Goal: Transaction & Acquisition: Purchase product/service

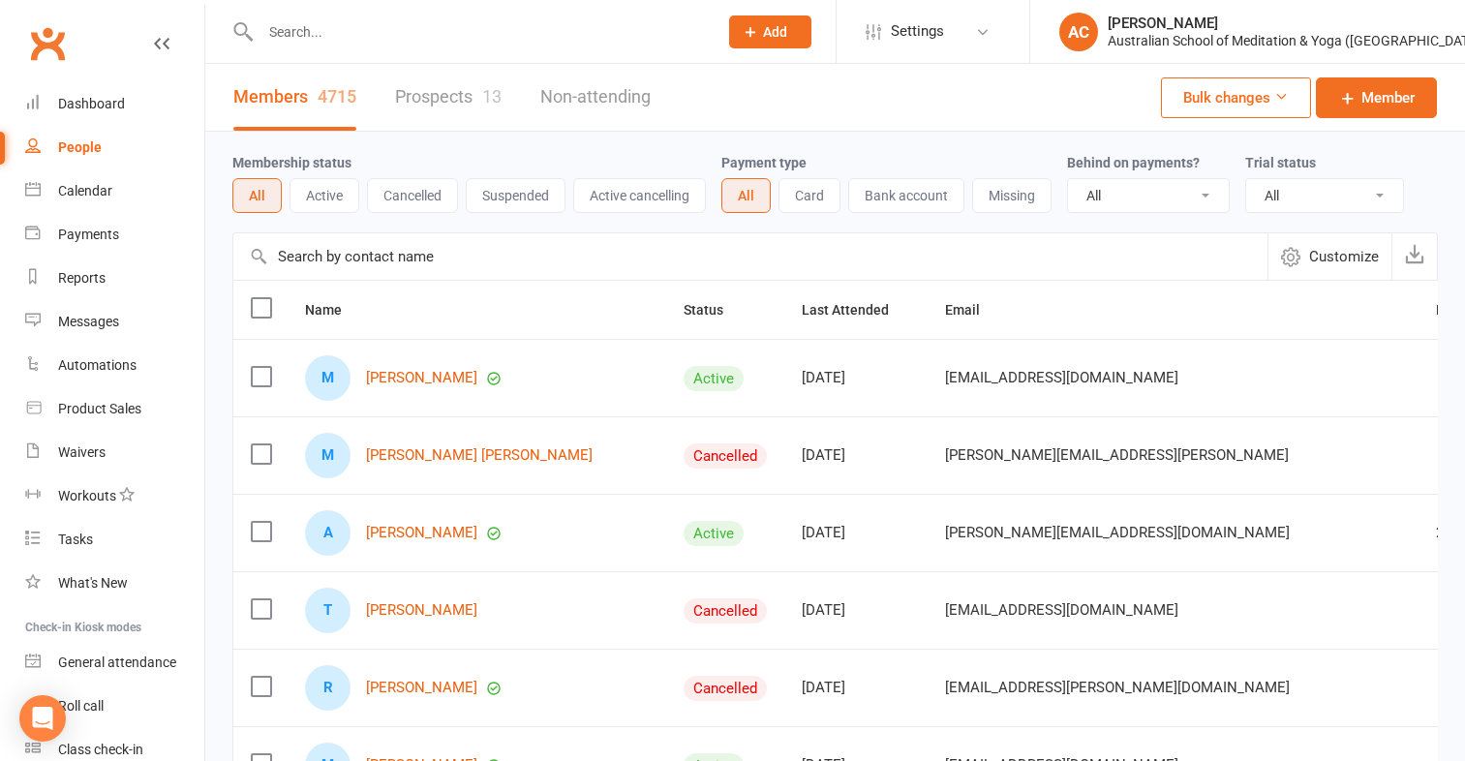
select select "100"
click at [122, 412] on div "Product Sales" at bounding box center [99, 408] width 83 height 15
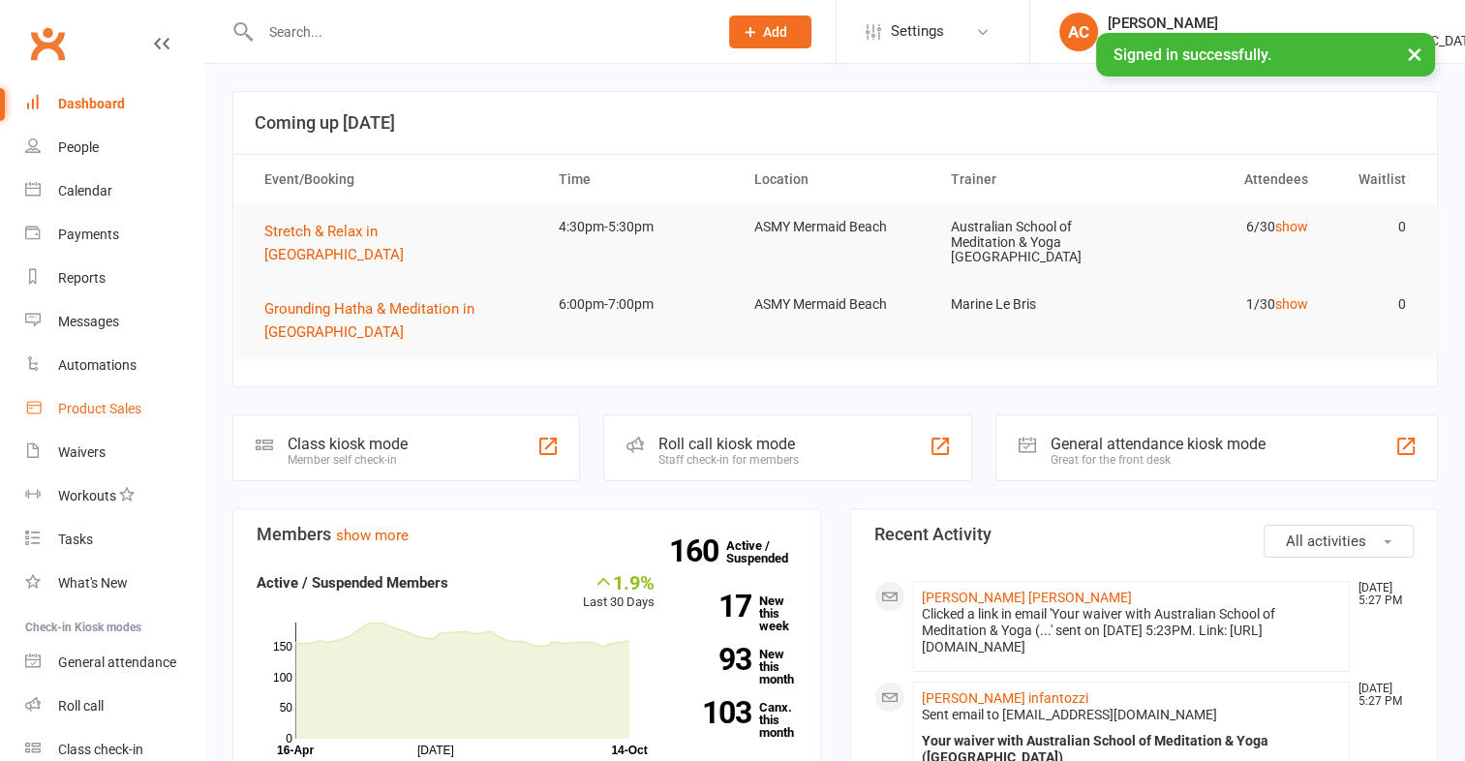
click at [80, 416] on div "Product Sales" at bounding box center [99, 408] width 83 height 15
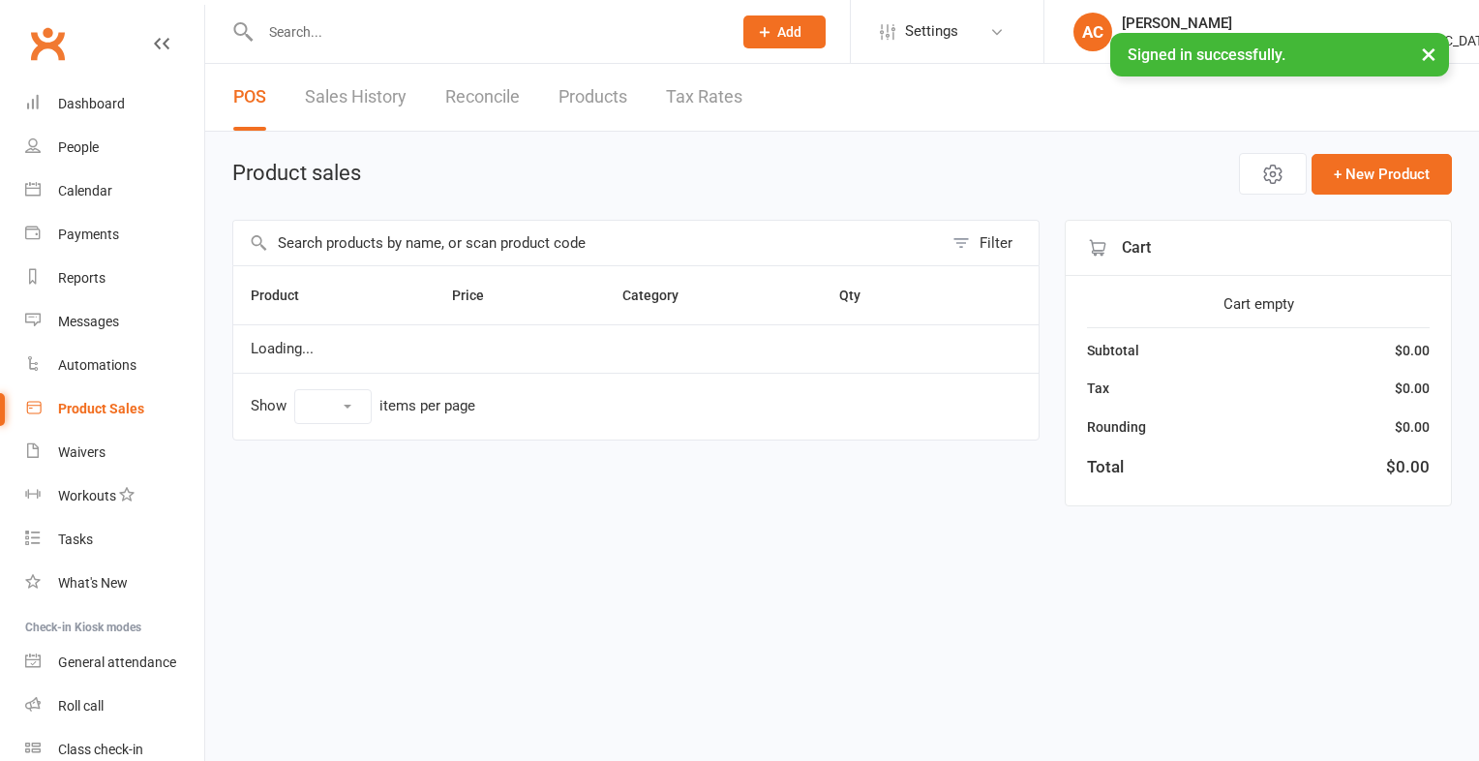
select select "100"
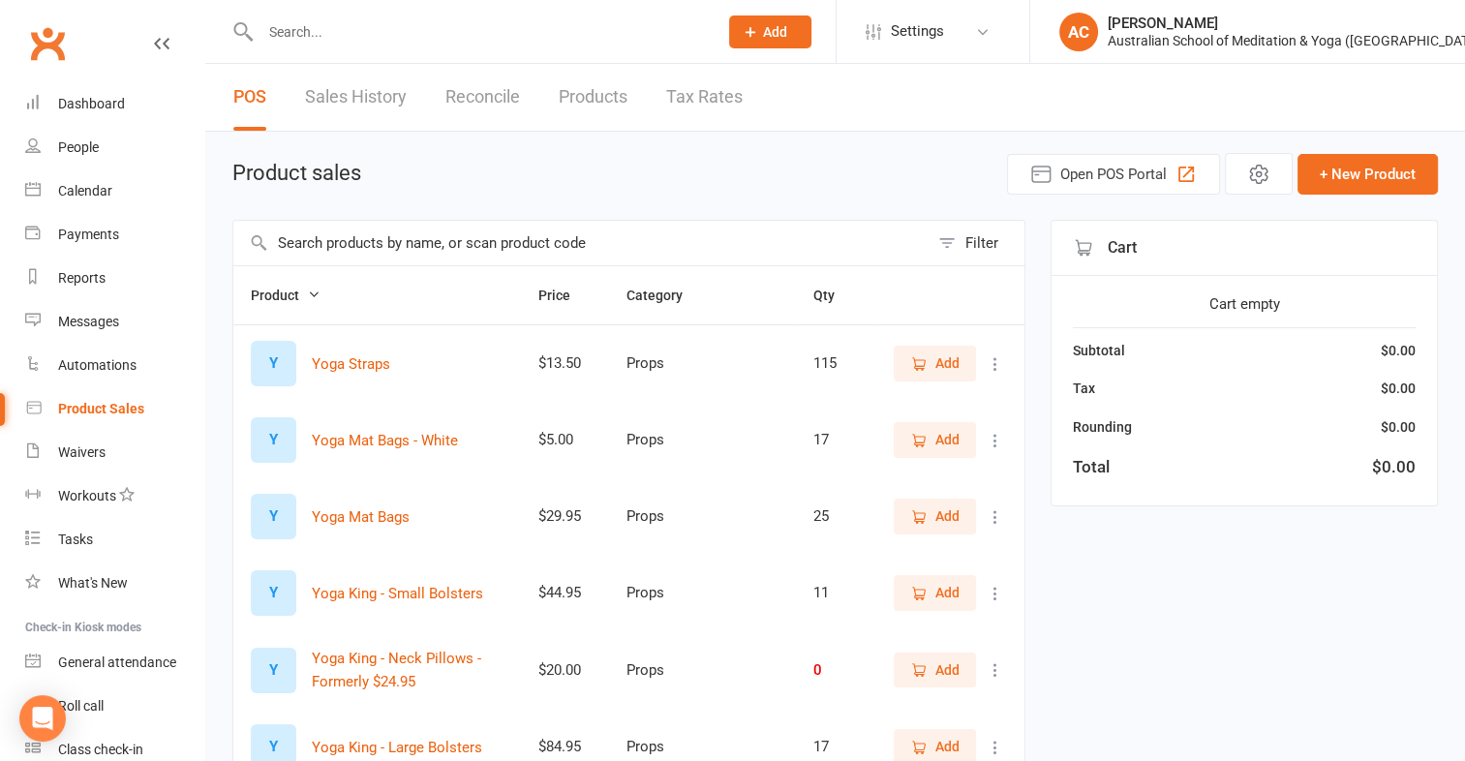
click at [313, 250] on input "text" at bounding box center [580, 243] width 695 height 45
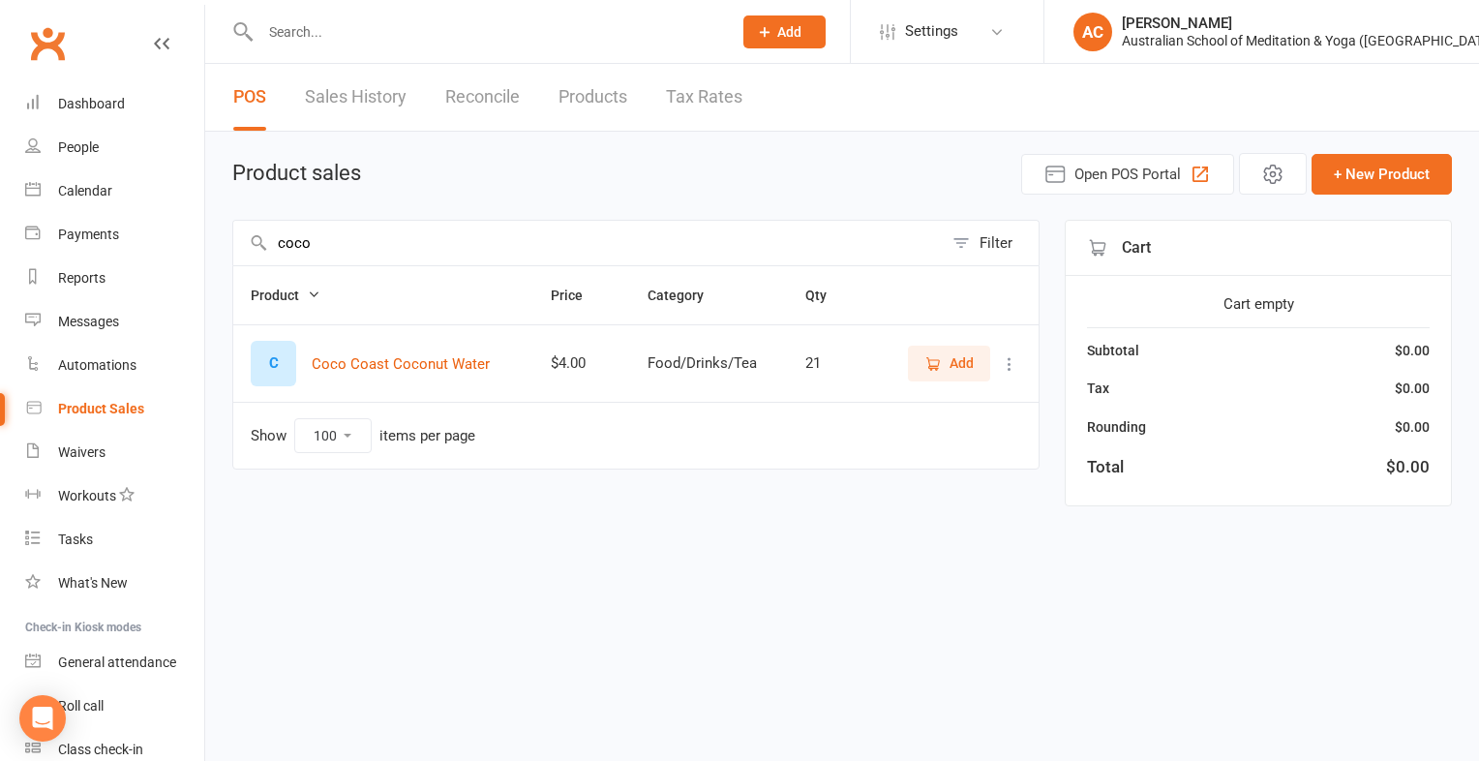
type input "coco"
click at [968, 358] on span "Add" at bounding box center [962, 362] width 24 height 21
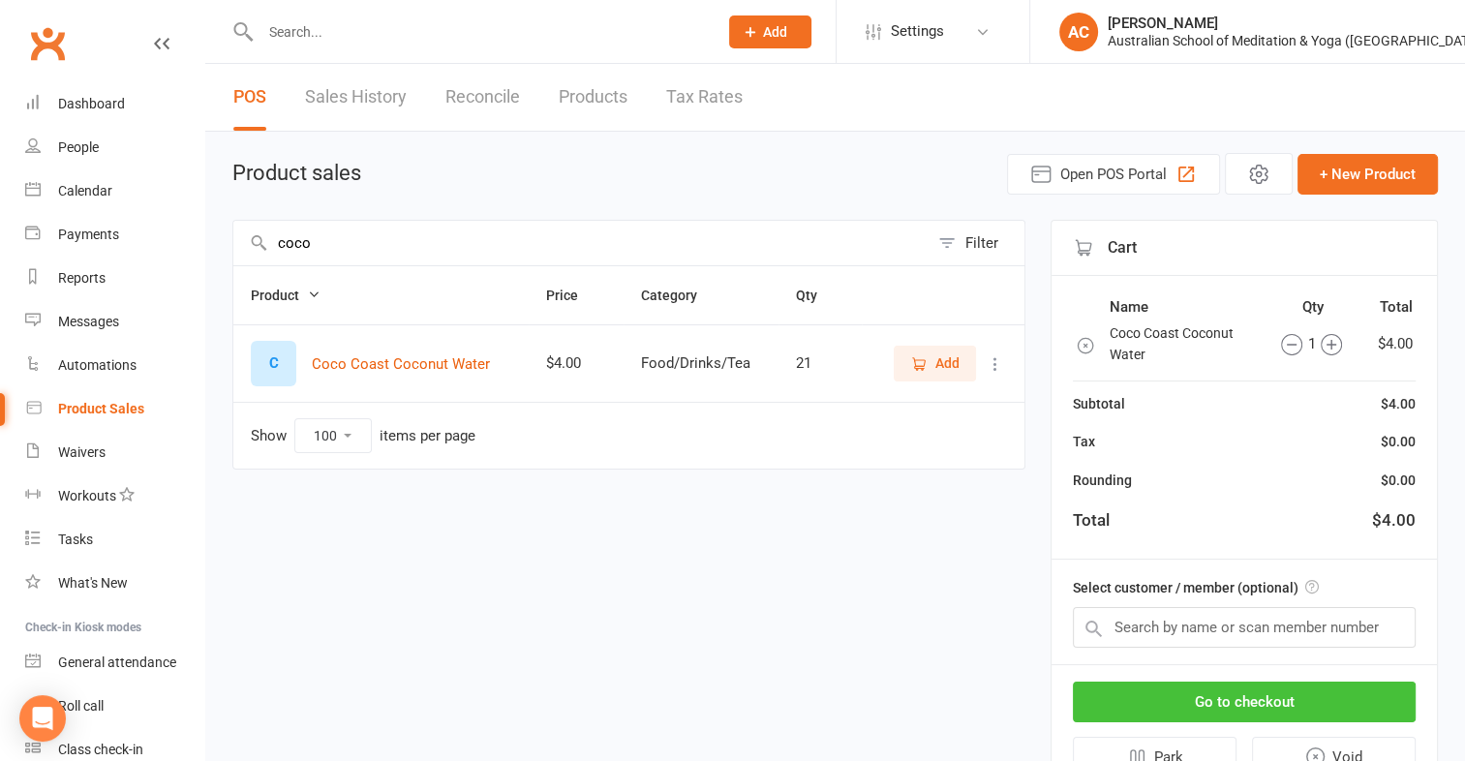
click at [1334, 685] on button "Go to checkout" at bounding box center [1244, 702] width 343 height 41
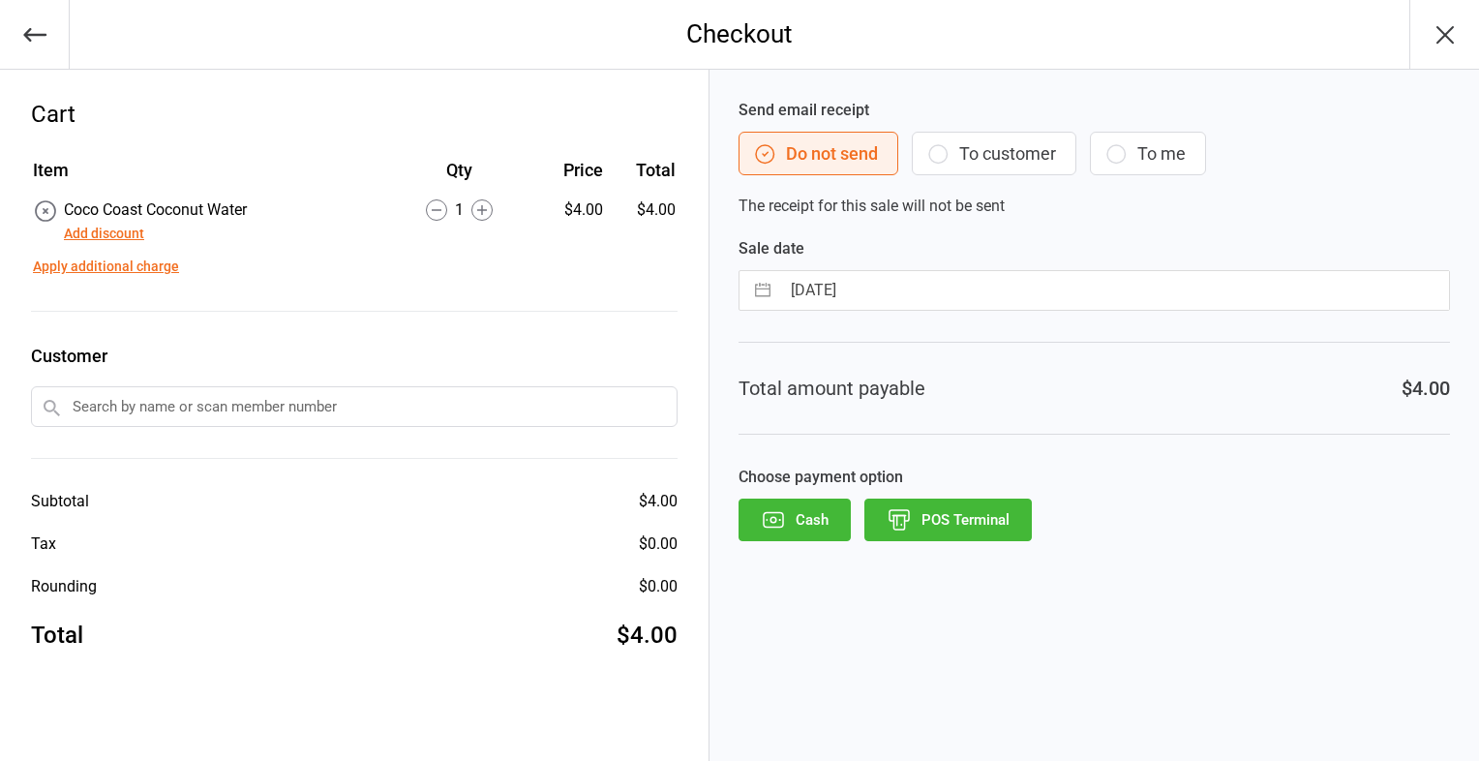
click at [816, 519] on button "Cash" at bounding box center [795, 520] width 112 height 43
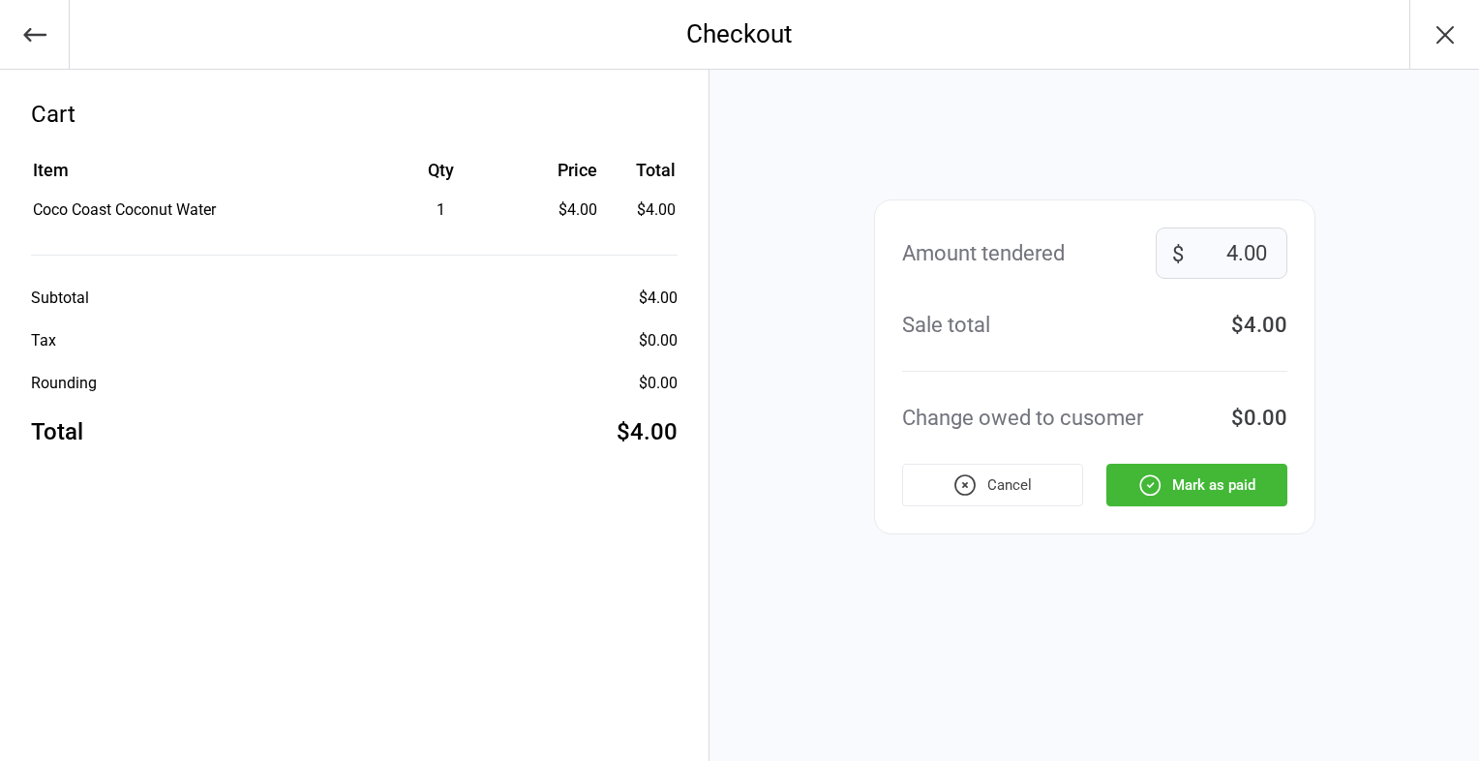
click at [1204, 491] on button "Mark as paid" at bounding box center [1197, 485] width 181 height 43
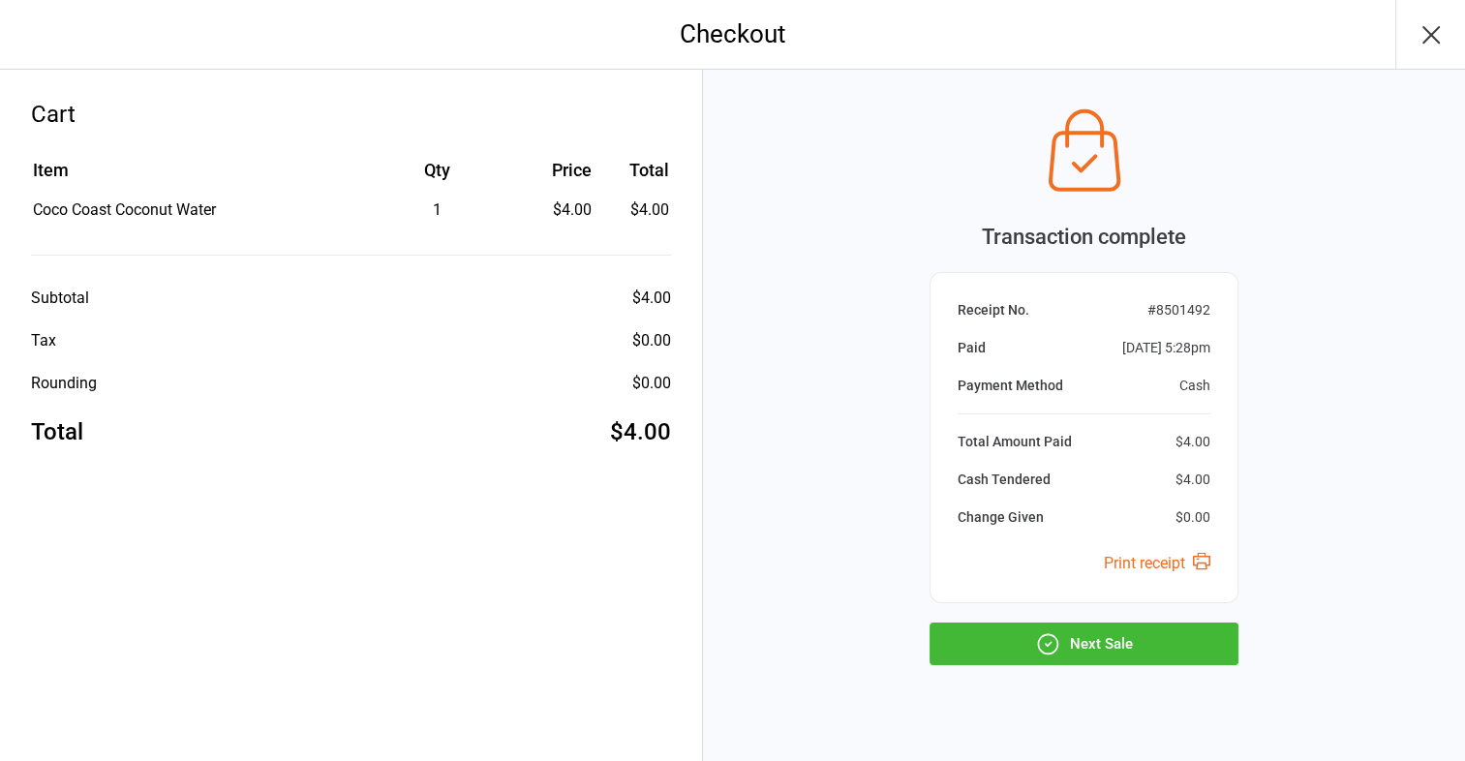
click at [1094, 641] on button "Next Sale" at bounding box center [1083, 643] width 309 height 43
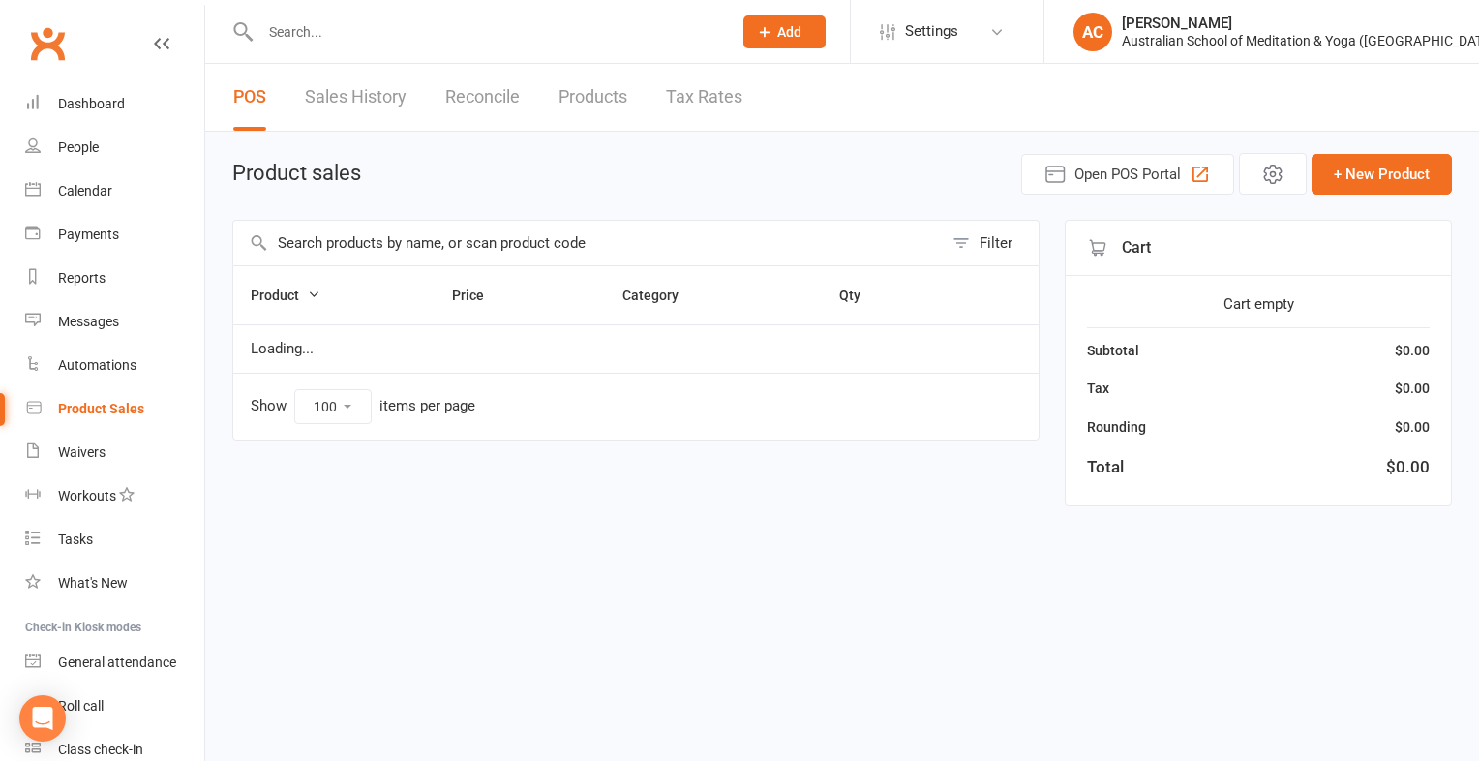
select select "100"
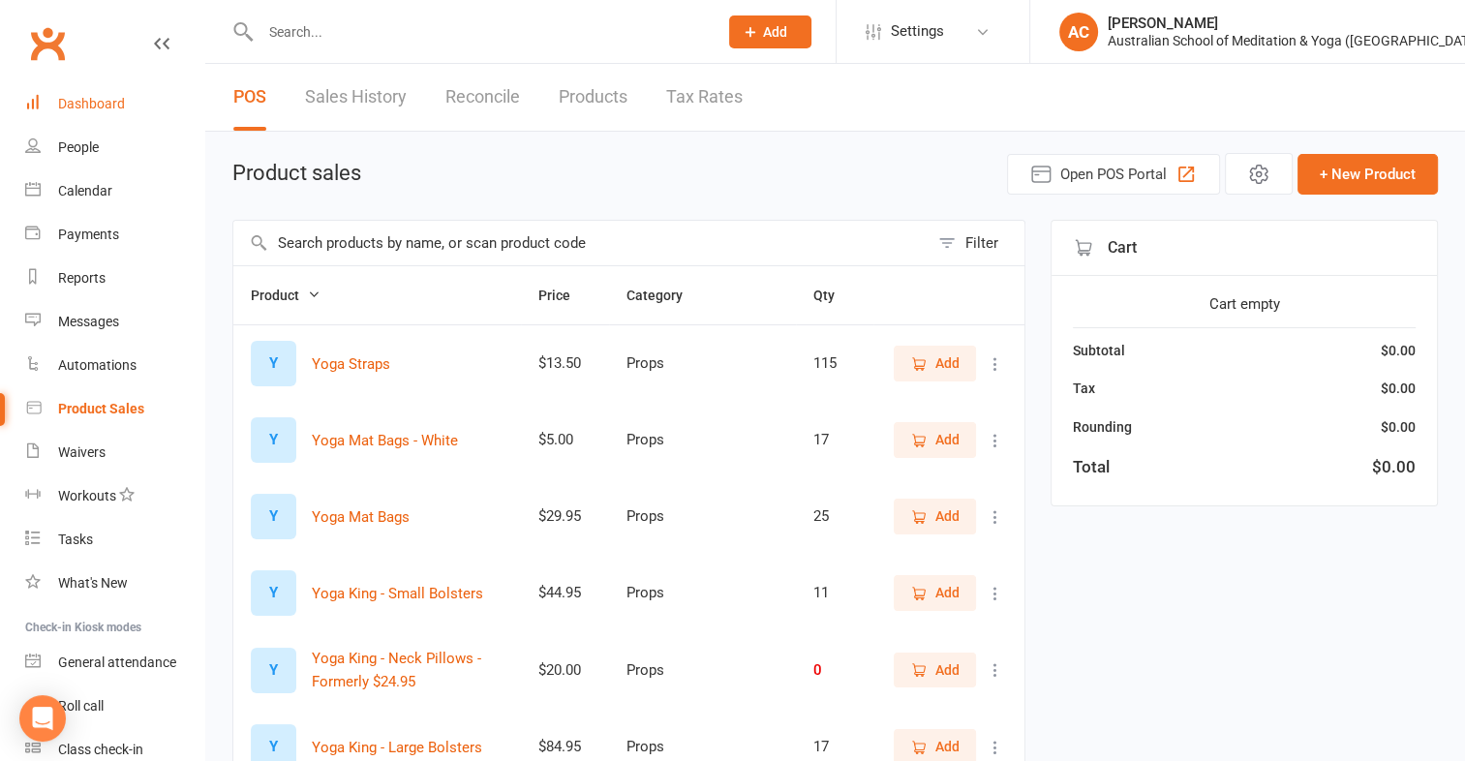
click at [75, 106] on div "Dashboard" at bounding box center [91, 103] width 67 height 15
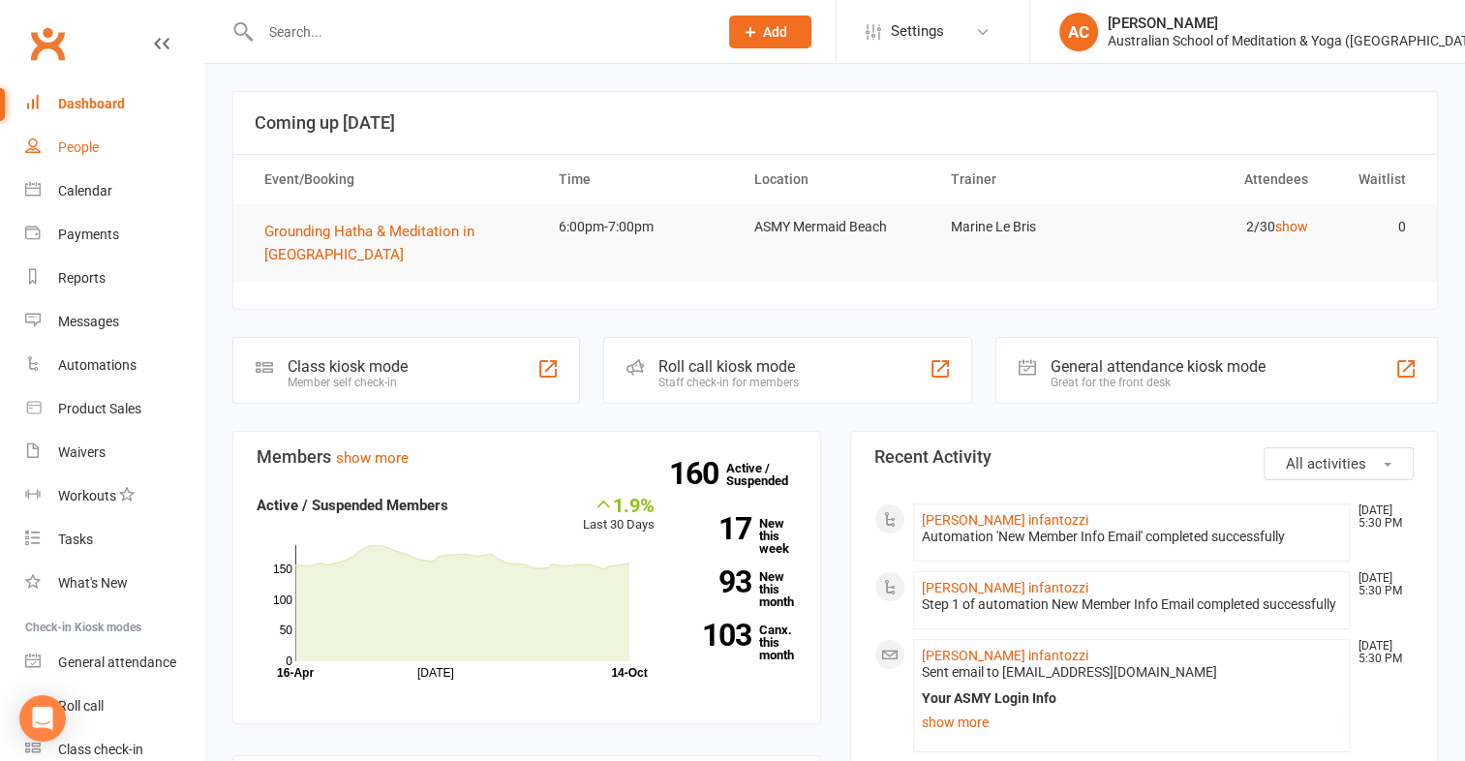
click at [106, 158] on link "People" at bounding box center [114, 148] width 179 height 44
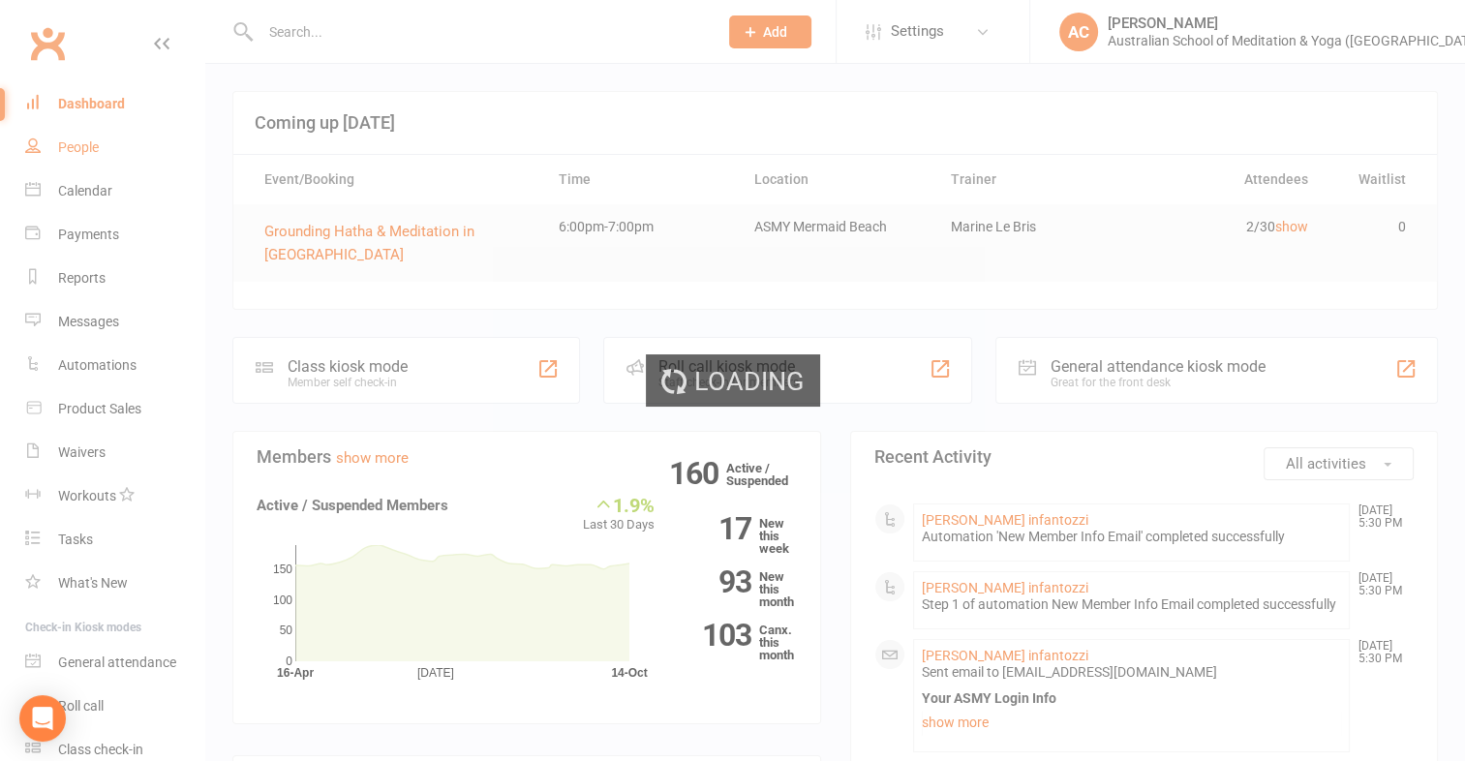
select select "100"
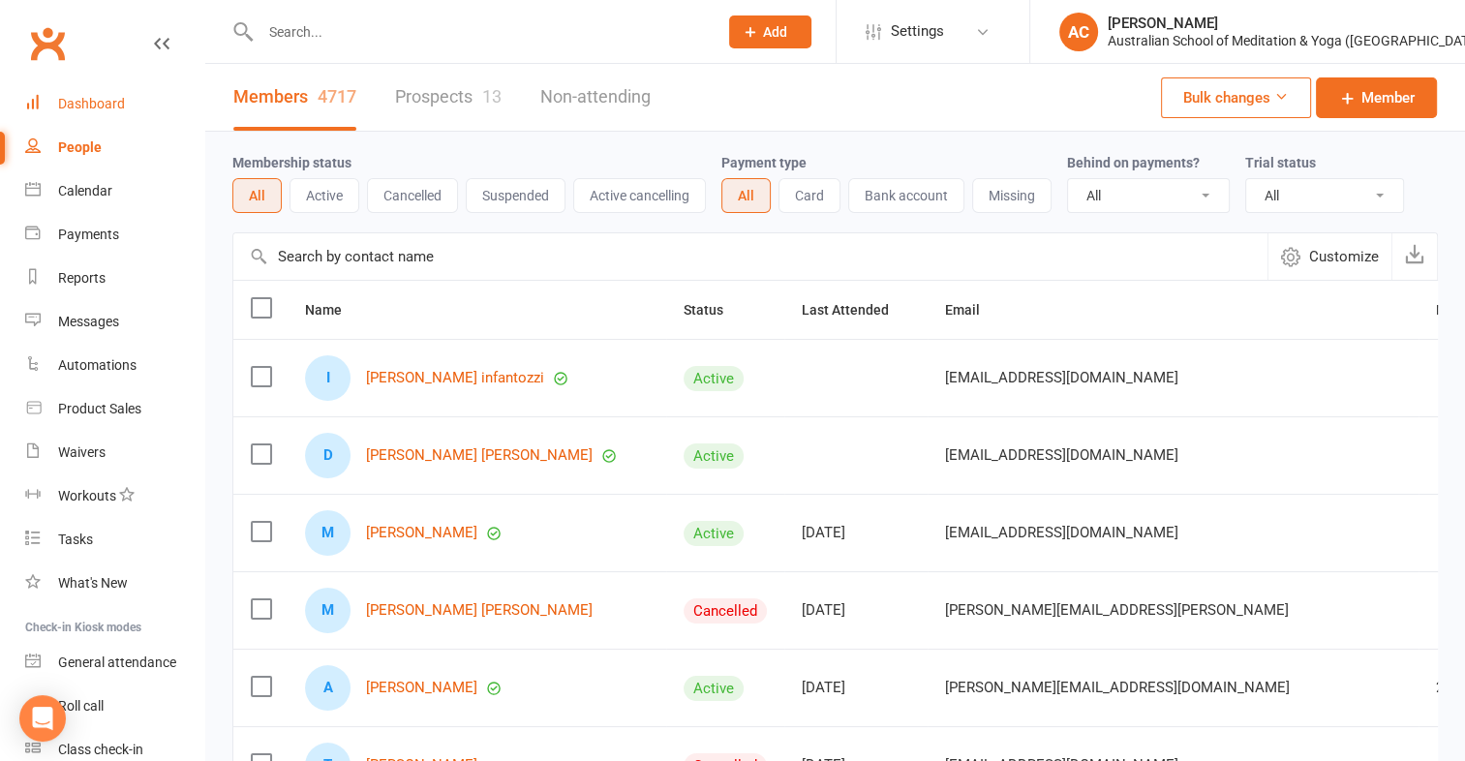
click at [82, 105] on div "Dashboard" at bounding box center [91, 103] width 67 height 15
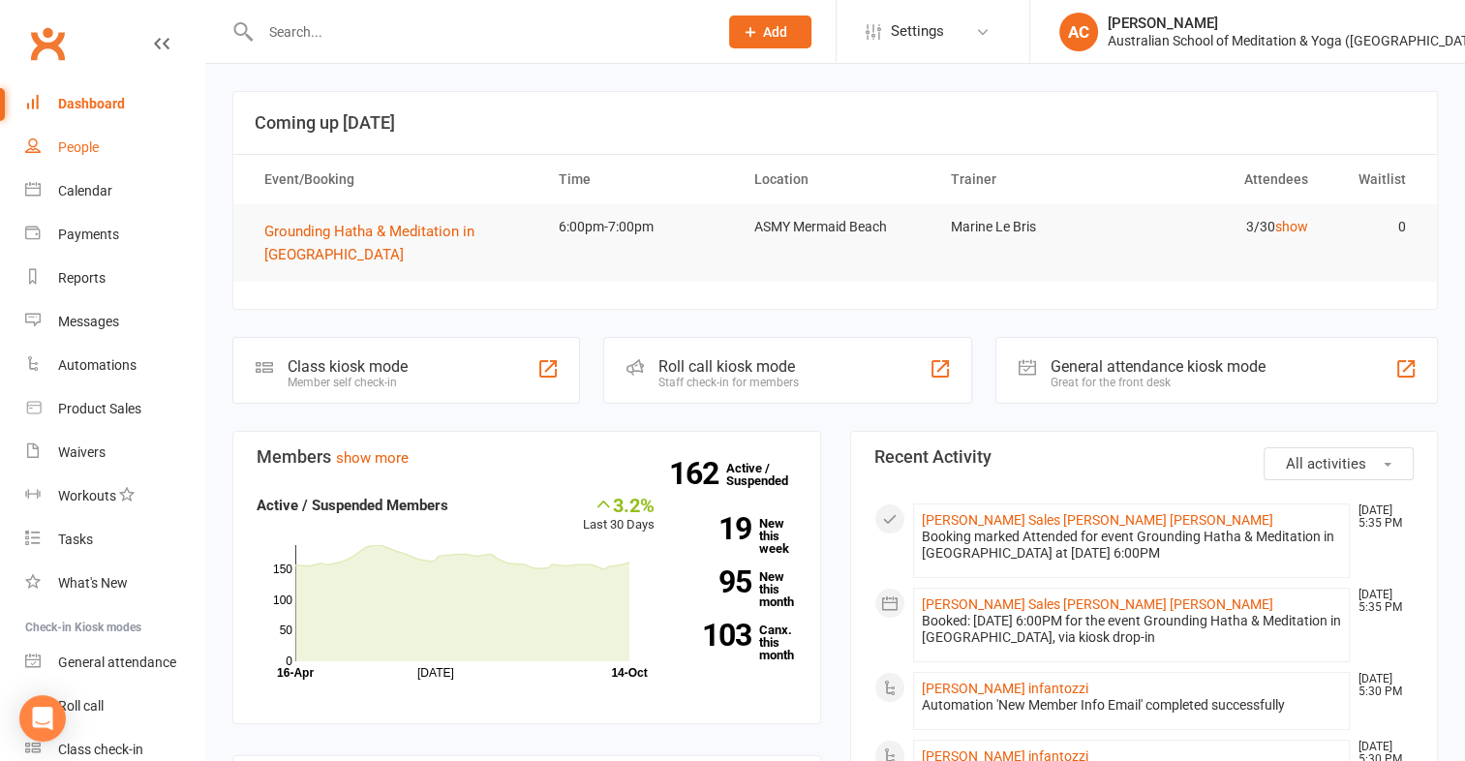
click at [103, 151] on link "People" at bounding box center [114, 148] width 179 height 44
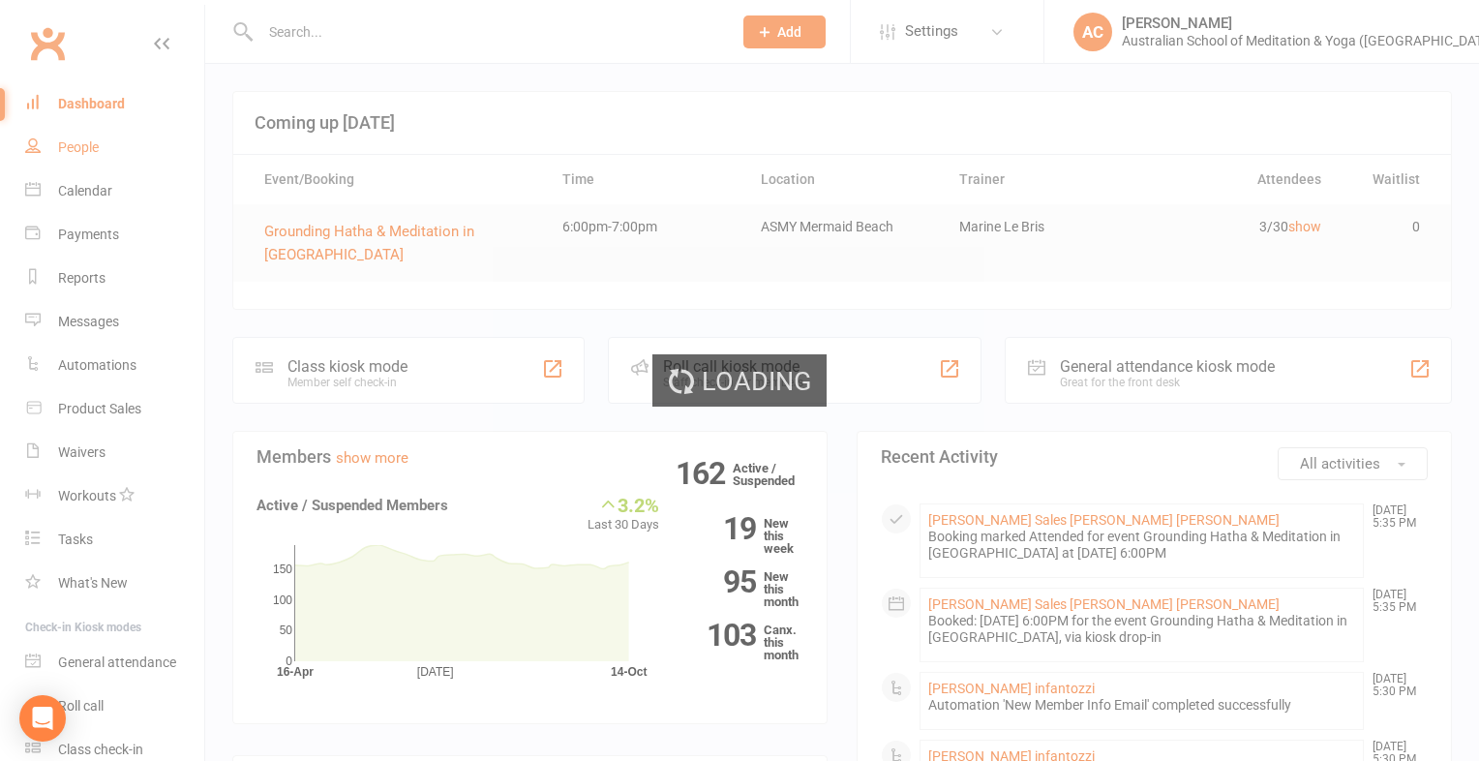
select select "100"
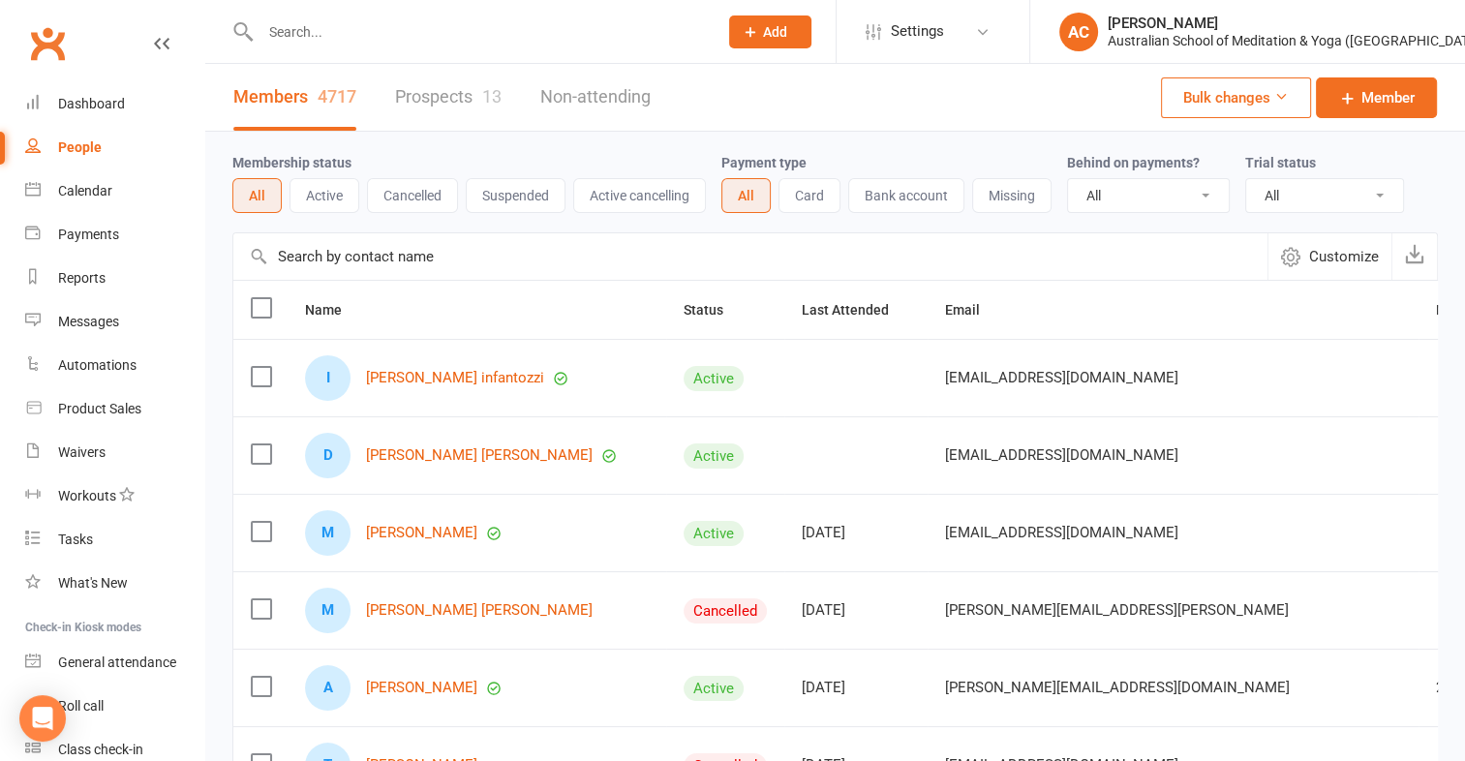
click at [423, 109] on link "Prospects 13" at bounding box center [448, 97] width 106 height 67
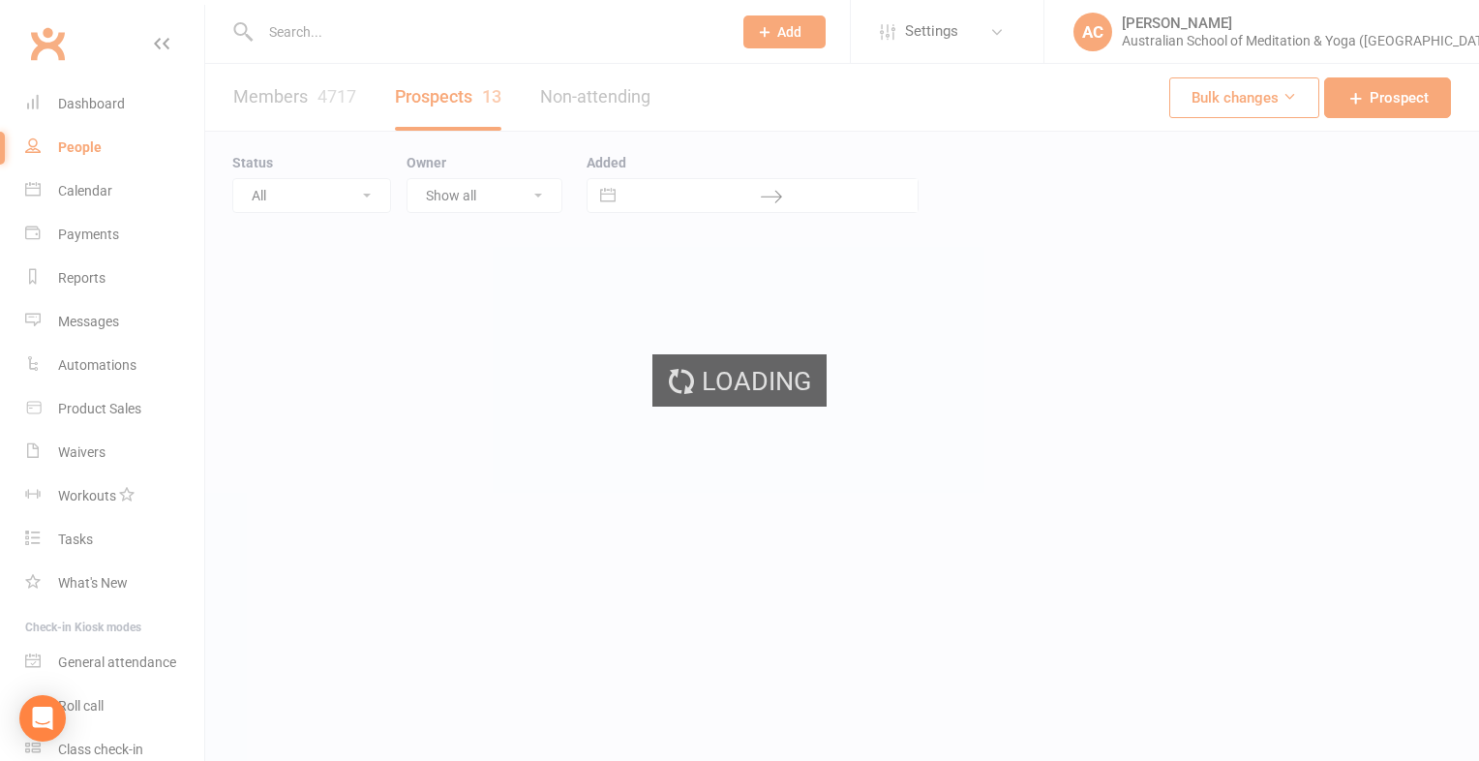
select select "100"
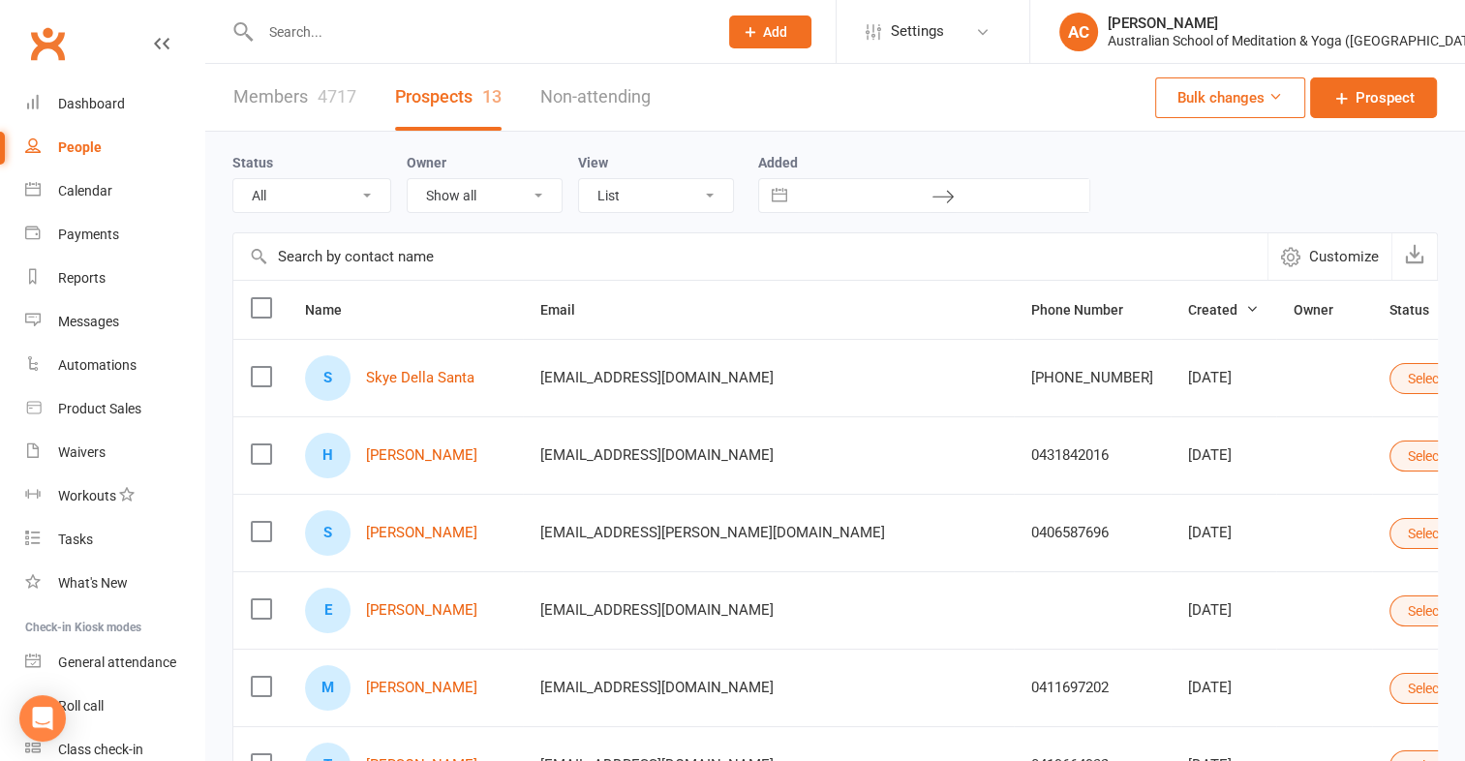
click at [319, 86] on div "4717" at bounding box center [337, 96] width 39 height 20
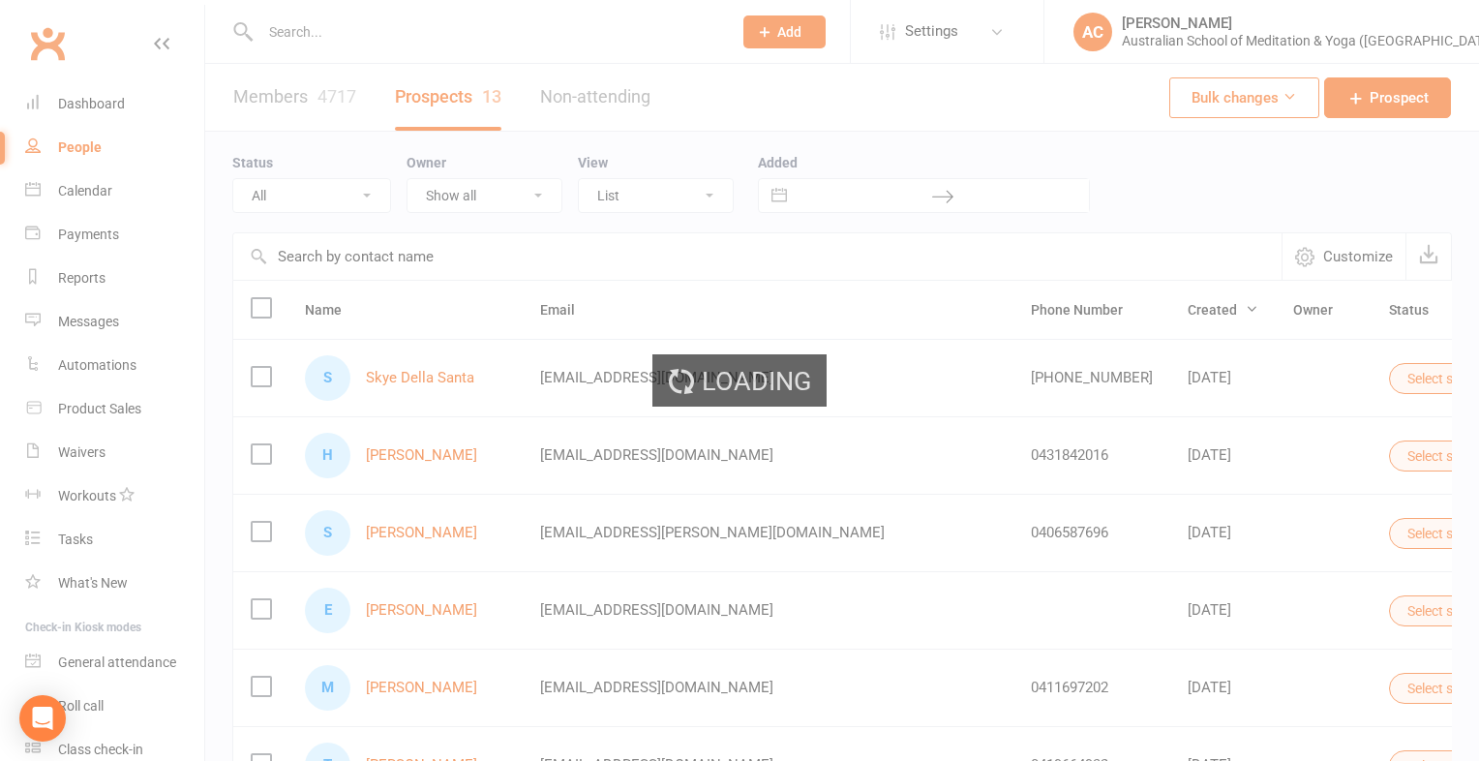
select select "100"
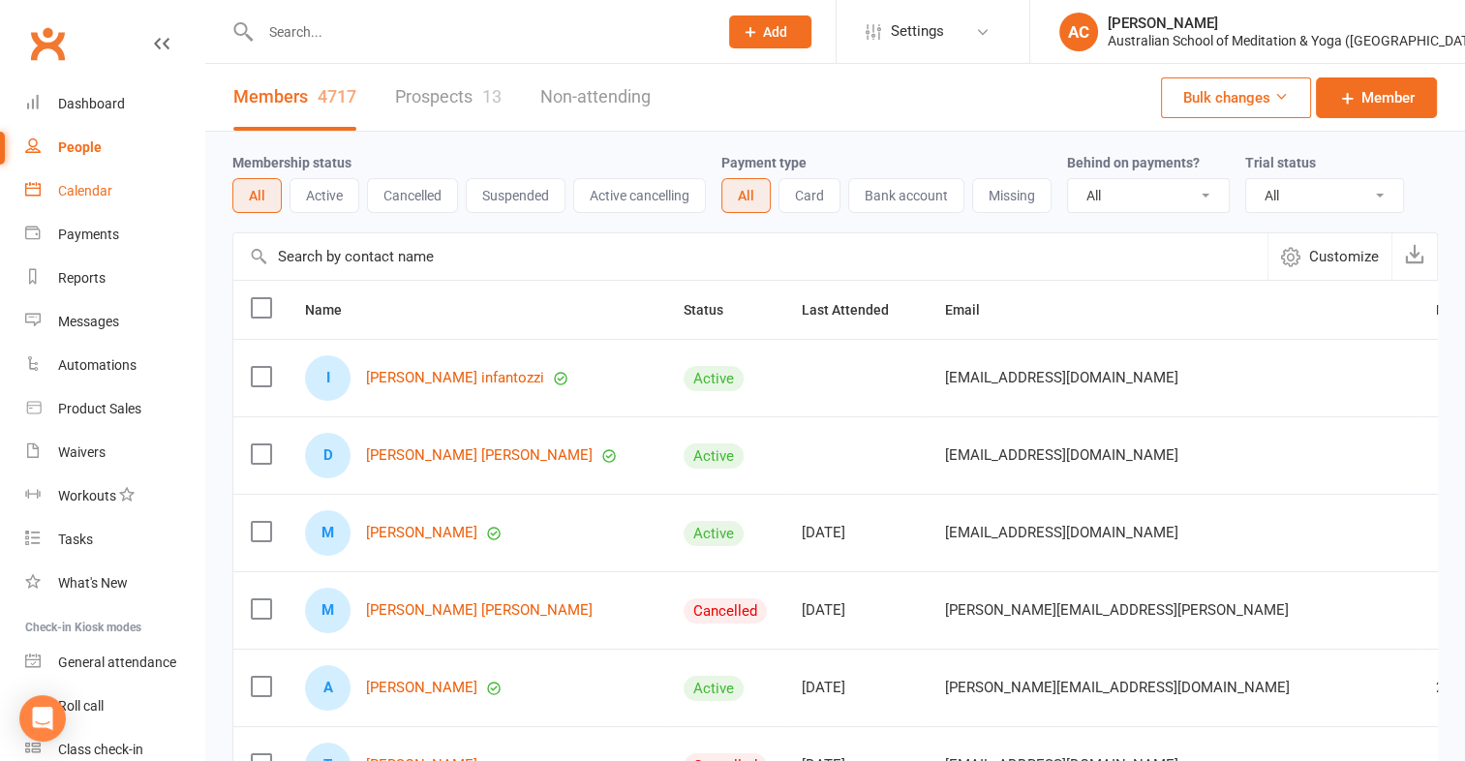
click at [118, 181] on link "Calendar" at bounding box center [114, 191] width 179 height 44
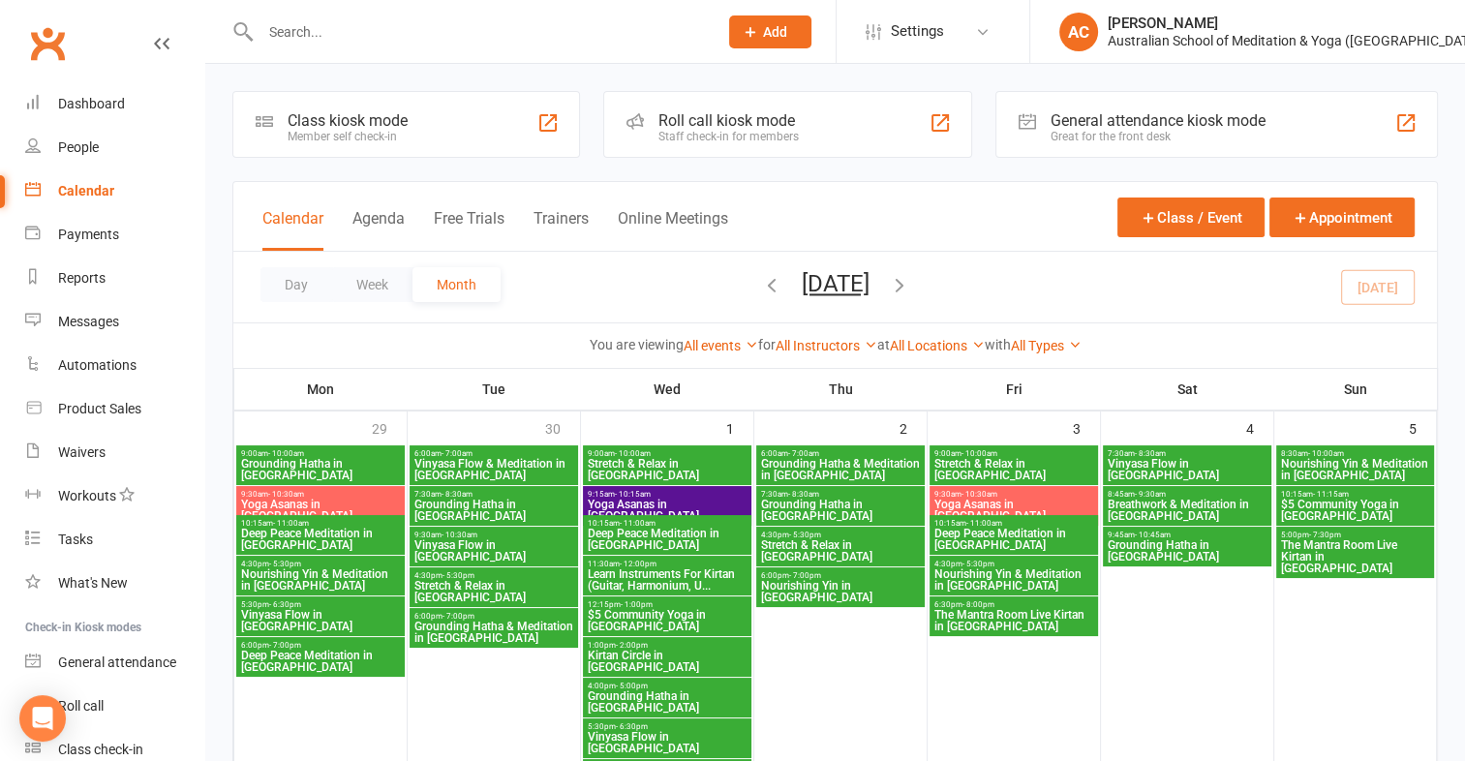
click at [910, 277] on icon "button" at bounding box center [899, 284] width 21 height 21
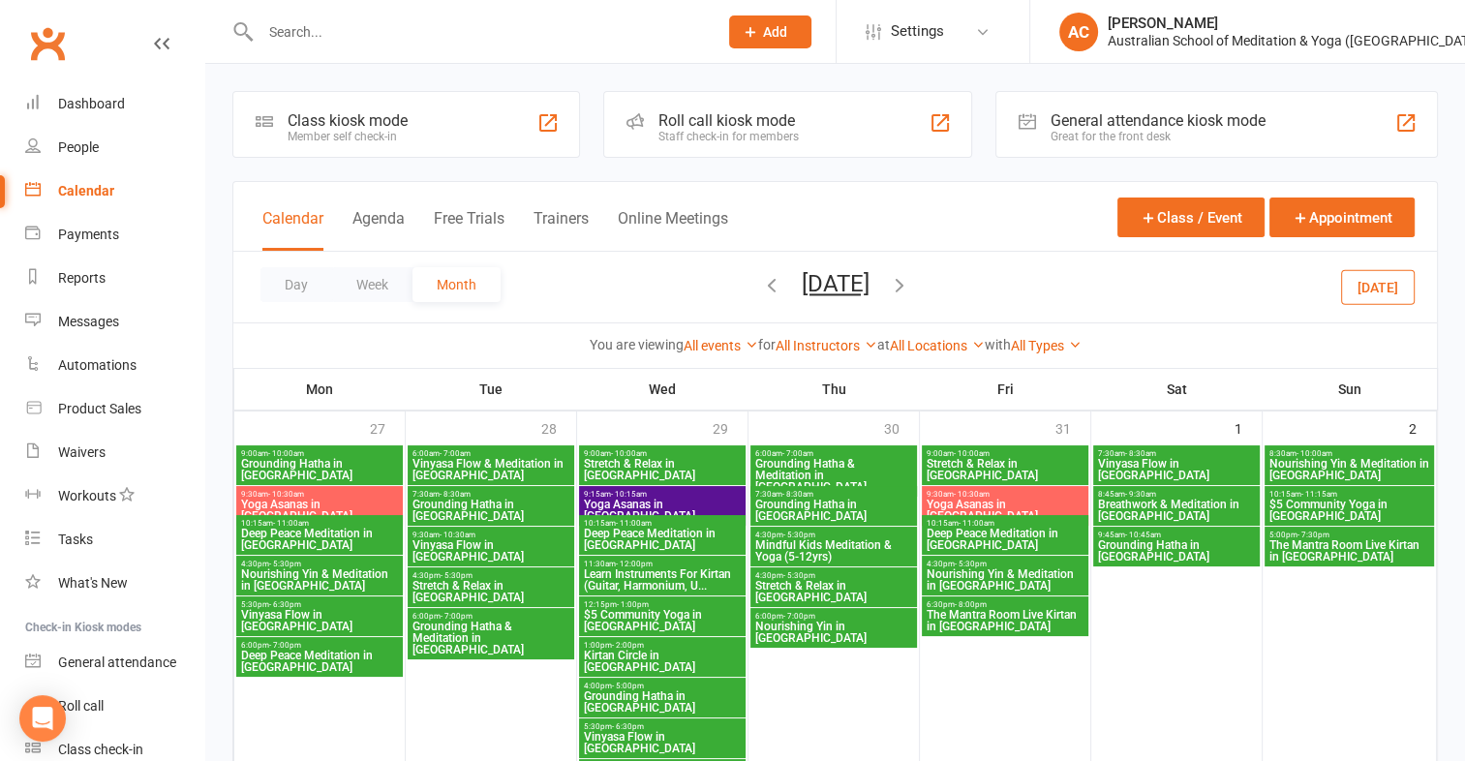
click at [910, 277] on icon "button" at bounding box center [899, 284] width 21 height 21
click at [761, 281] on icon "button" at bounding box center [771, 284] width 21 height 21
click at [782, 281] on span "[DATE] [DATE] Sun Mon Tue Wed Thu Fri Sat 28 29 30 01 02 03 04 05 06 07 08 09 1…" at bounding box center [835, 287] width 106 height 34
click at [761, 282] on icon "button" at bounding box center [771, 284] width 21 height 21
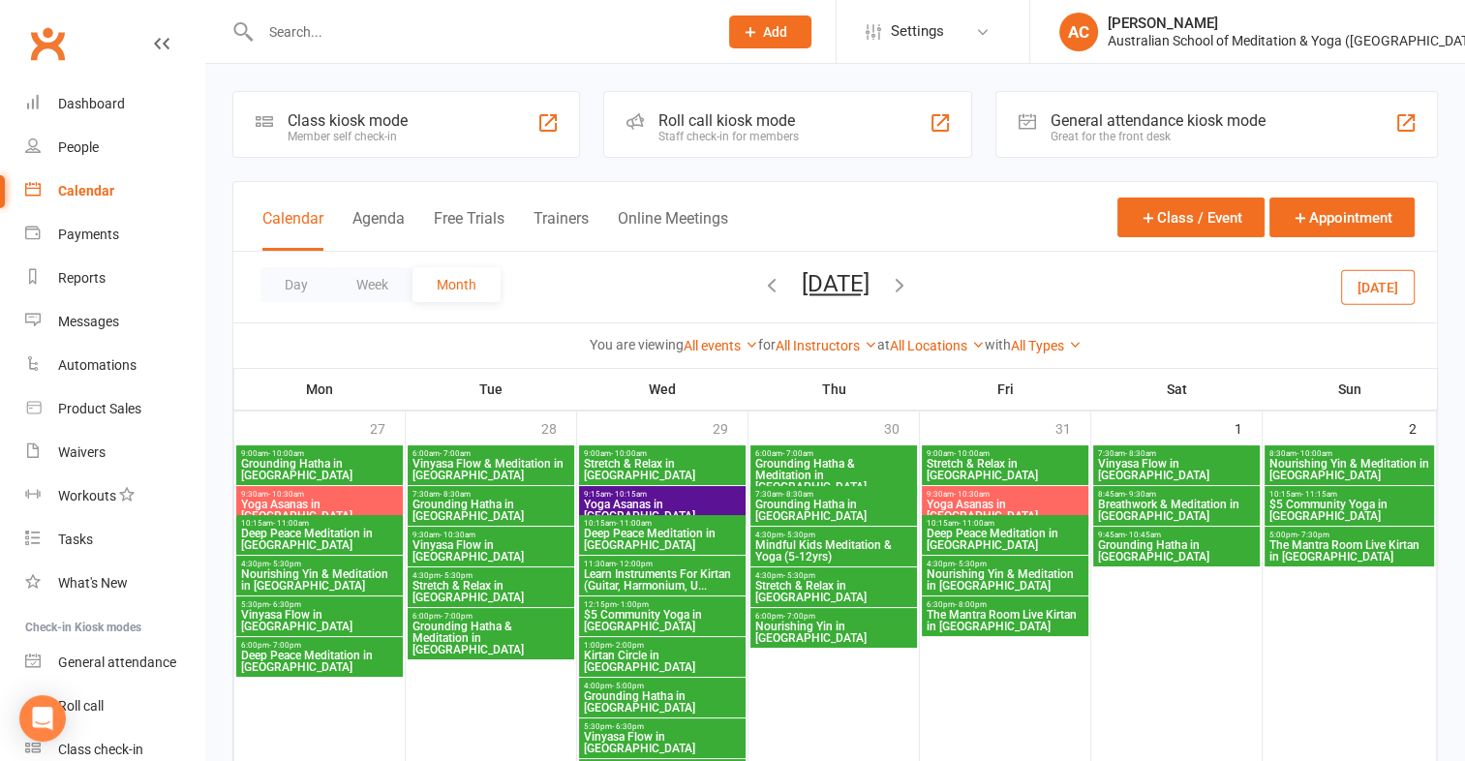
click at [761, 282] on icon "button" at bounding box center [771, 284] width 21 height 21
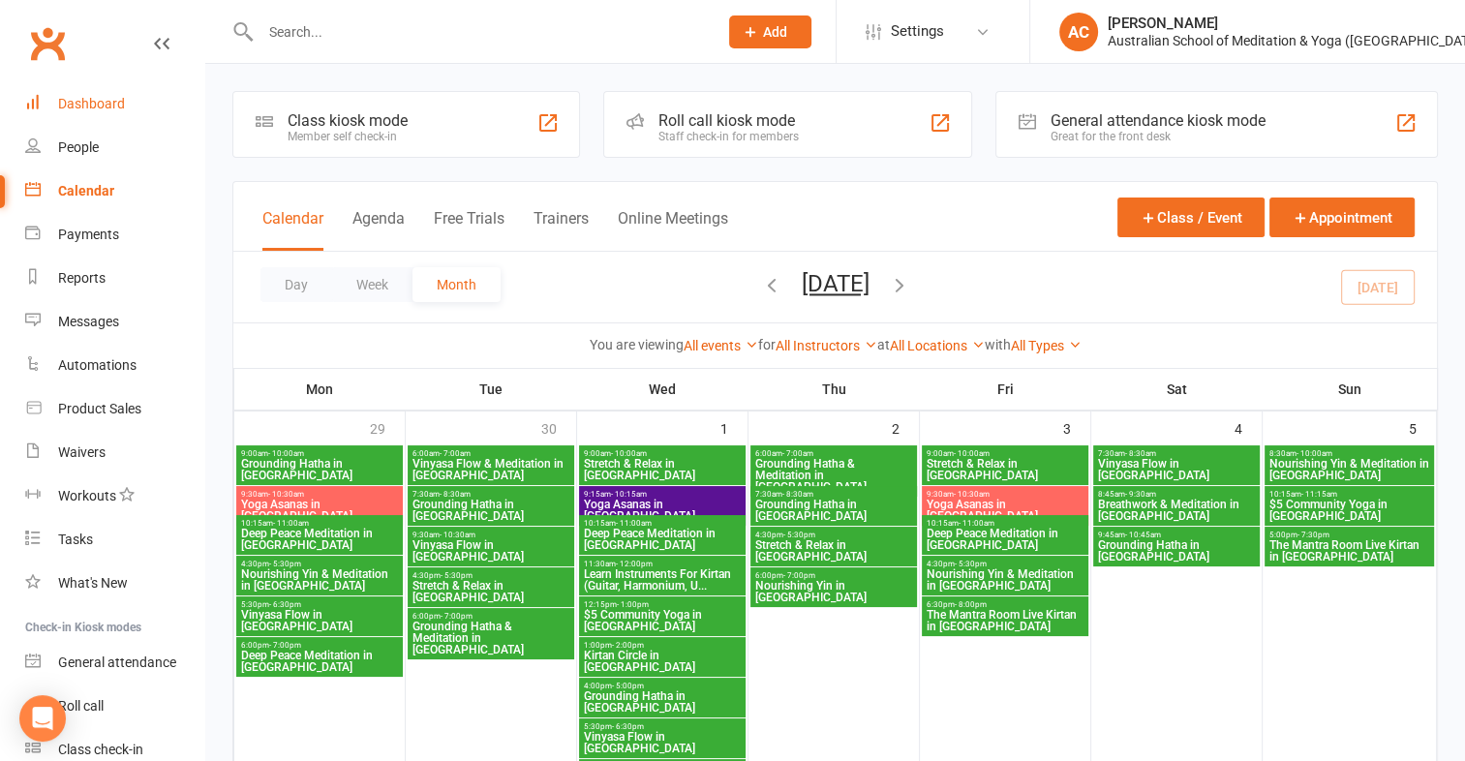
click at [102, 105] on div "Dashboard" at bounding box center [91, 103] width 67 height 15
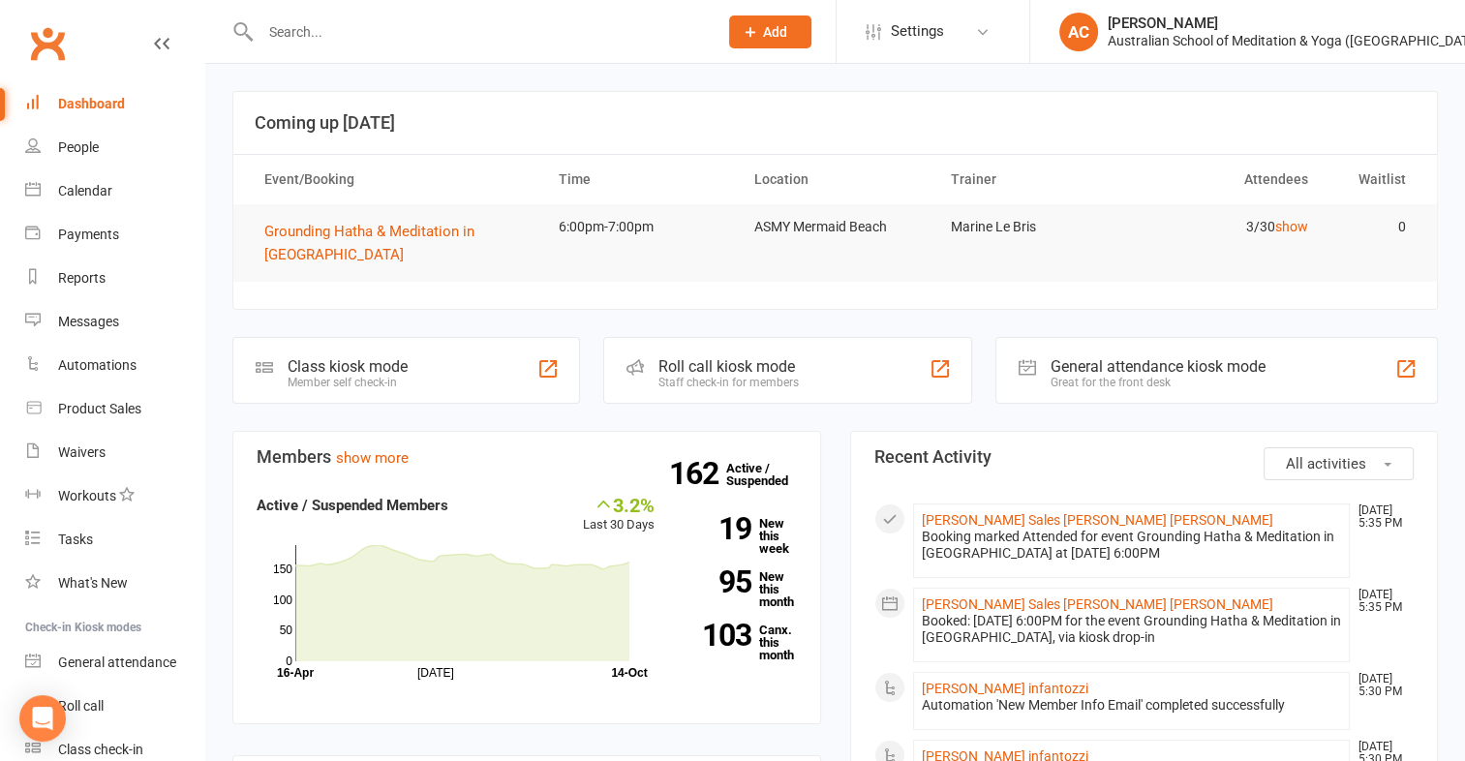
click at [265, 22] on input "text" at bounding box center [479, 31] width 449 height 27
click at [84, 199] on link "Calendar" at bounding box center [114, 191] width 179 height 44
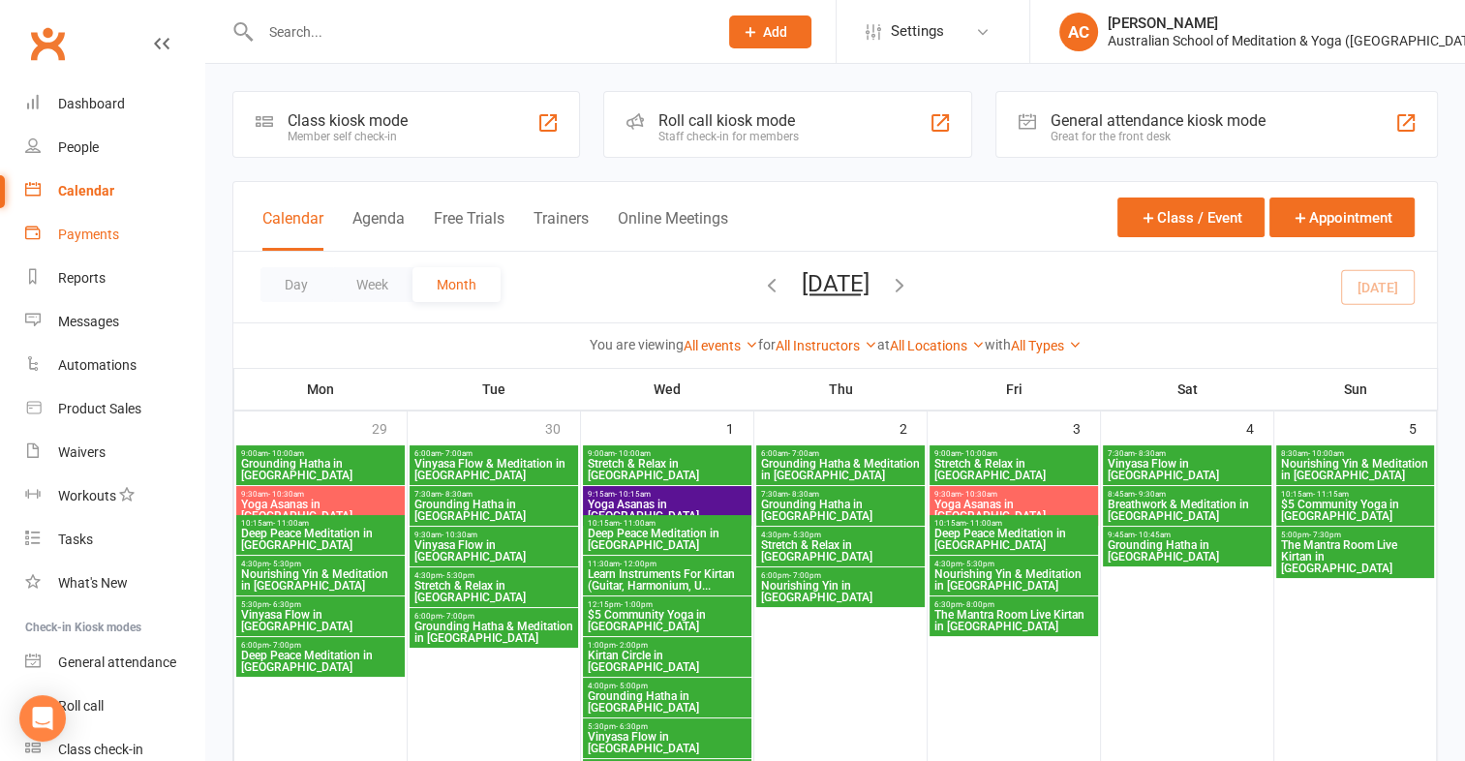
click at [89, 242] on div "Payments" at bounding box center [88, 234] width 61 height 15
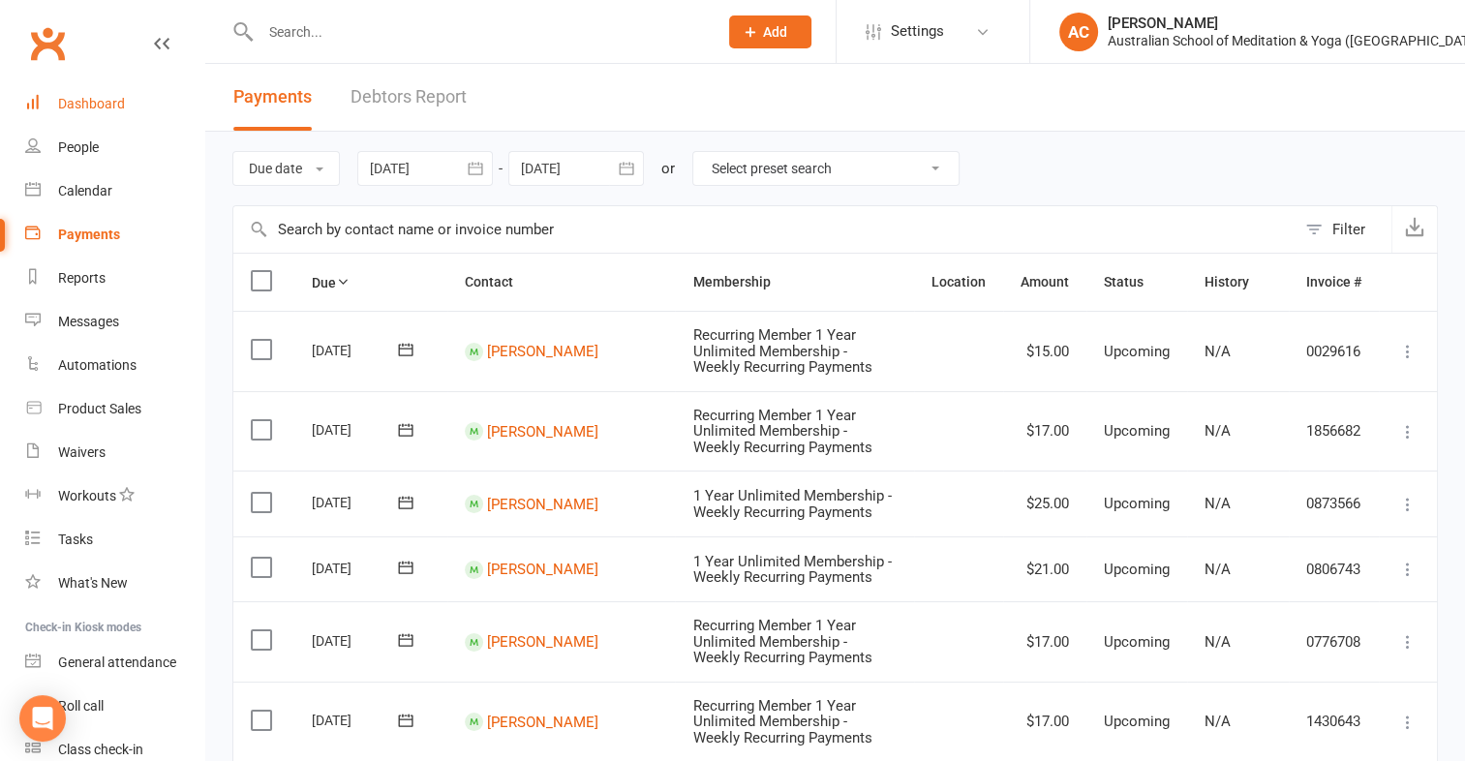
click at [106, 106] on div "Dashboard" at bounding box center [91, 103] width 67 height 15
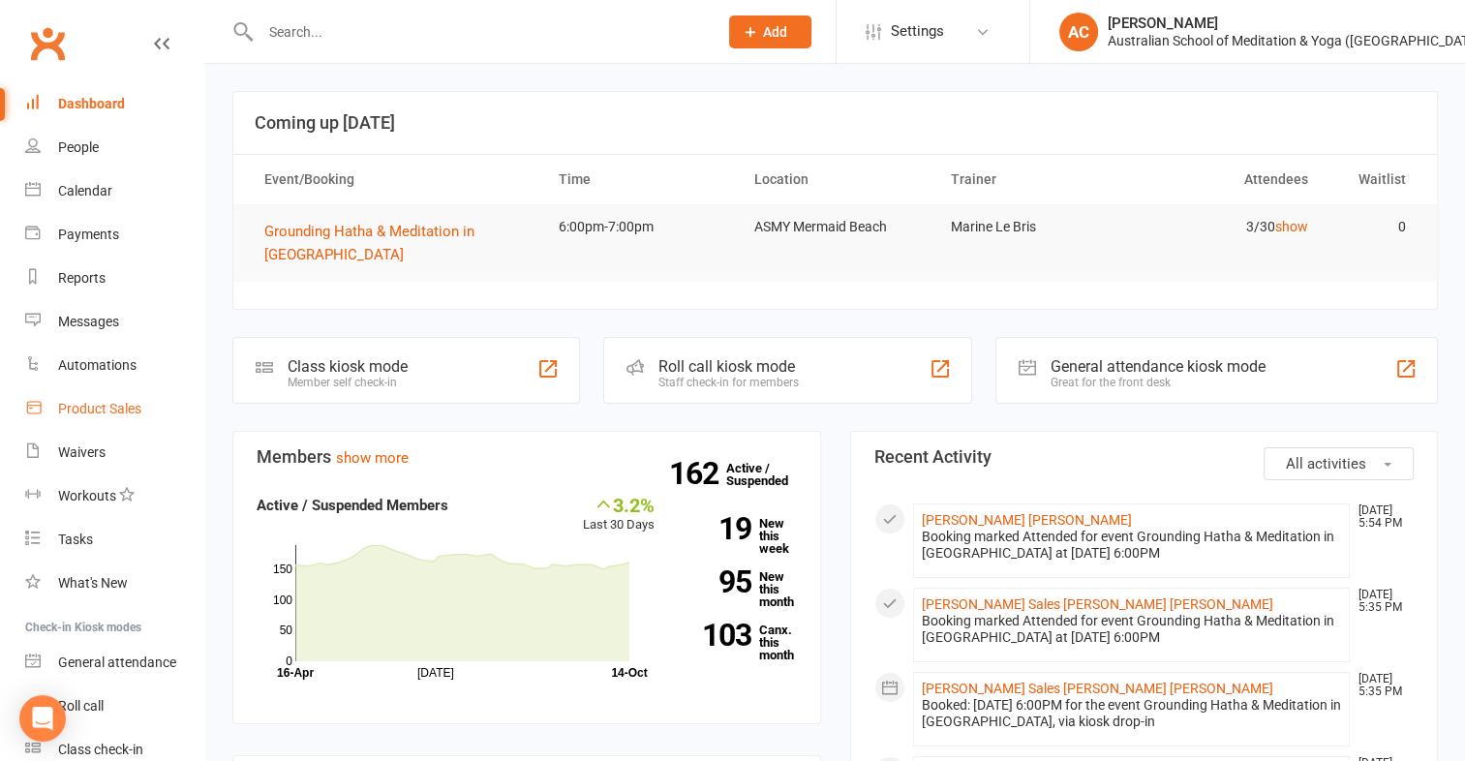
click at [134, 407] on div "Product Sales" at bounding box center [99, 408] width 83 height 15
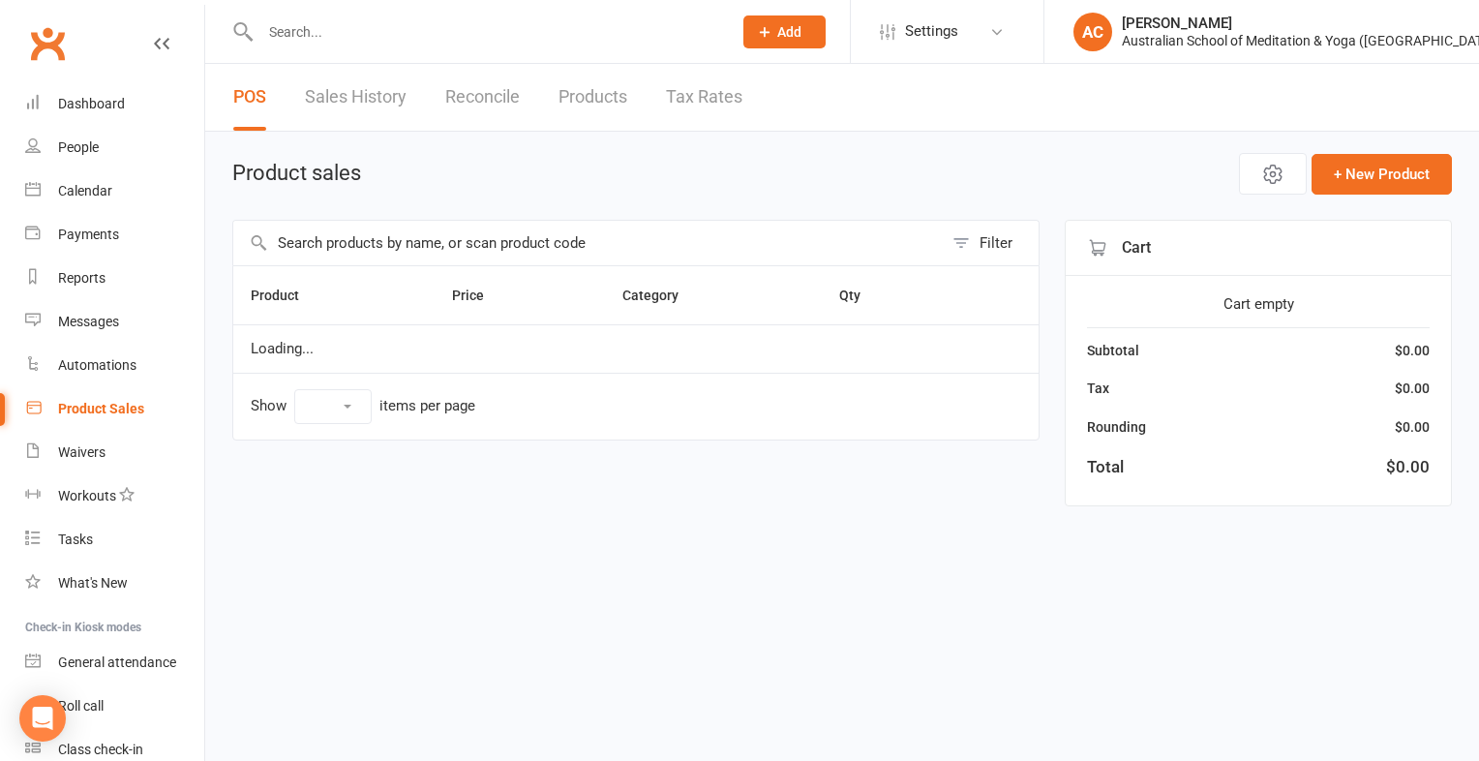
select select "100"
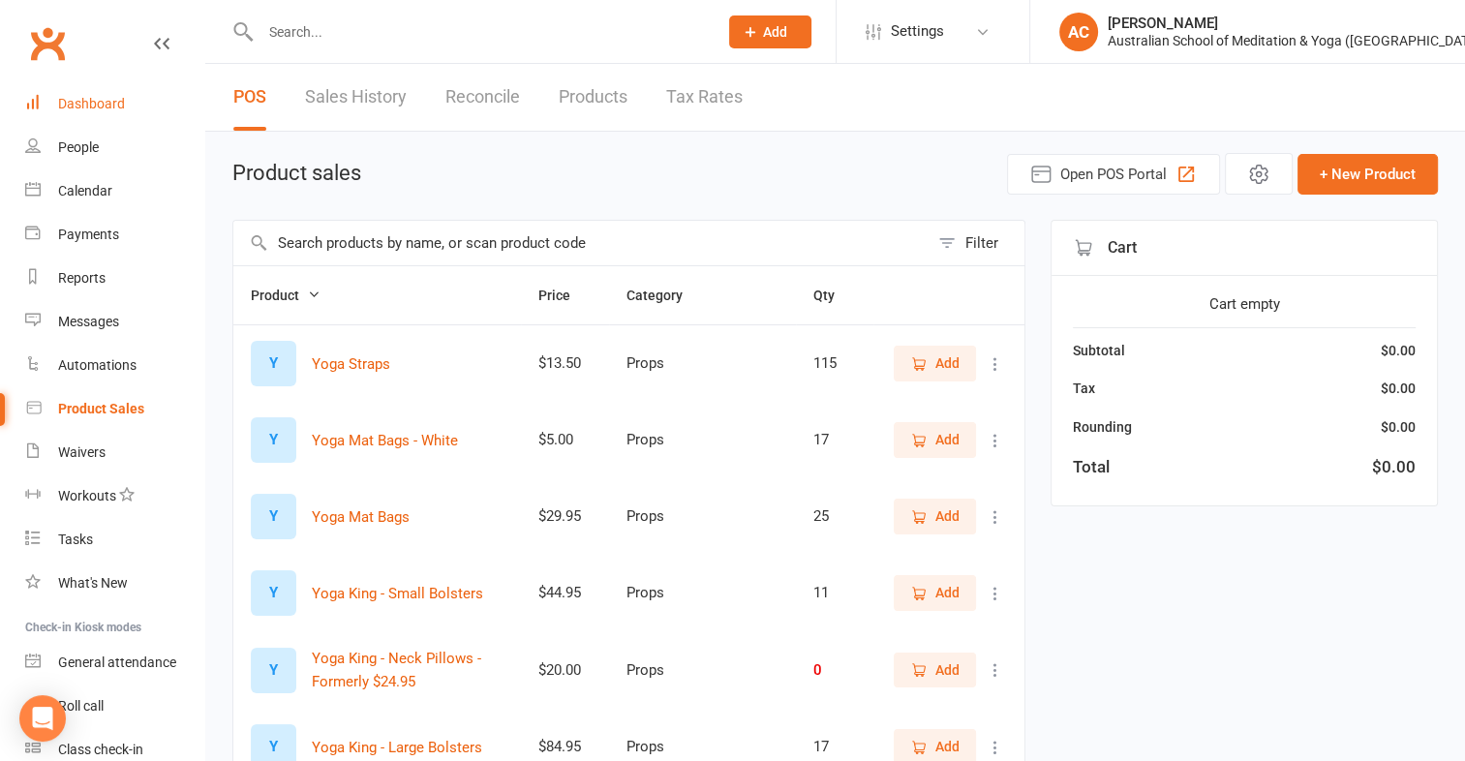
click at [109, 97] on div "Dashboard" at bounding box center [91, 103] width 67 height 15
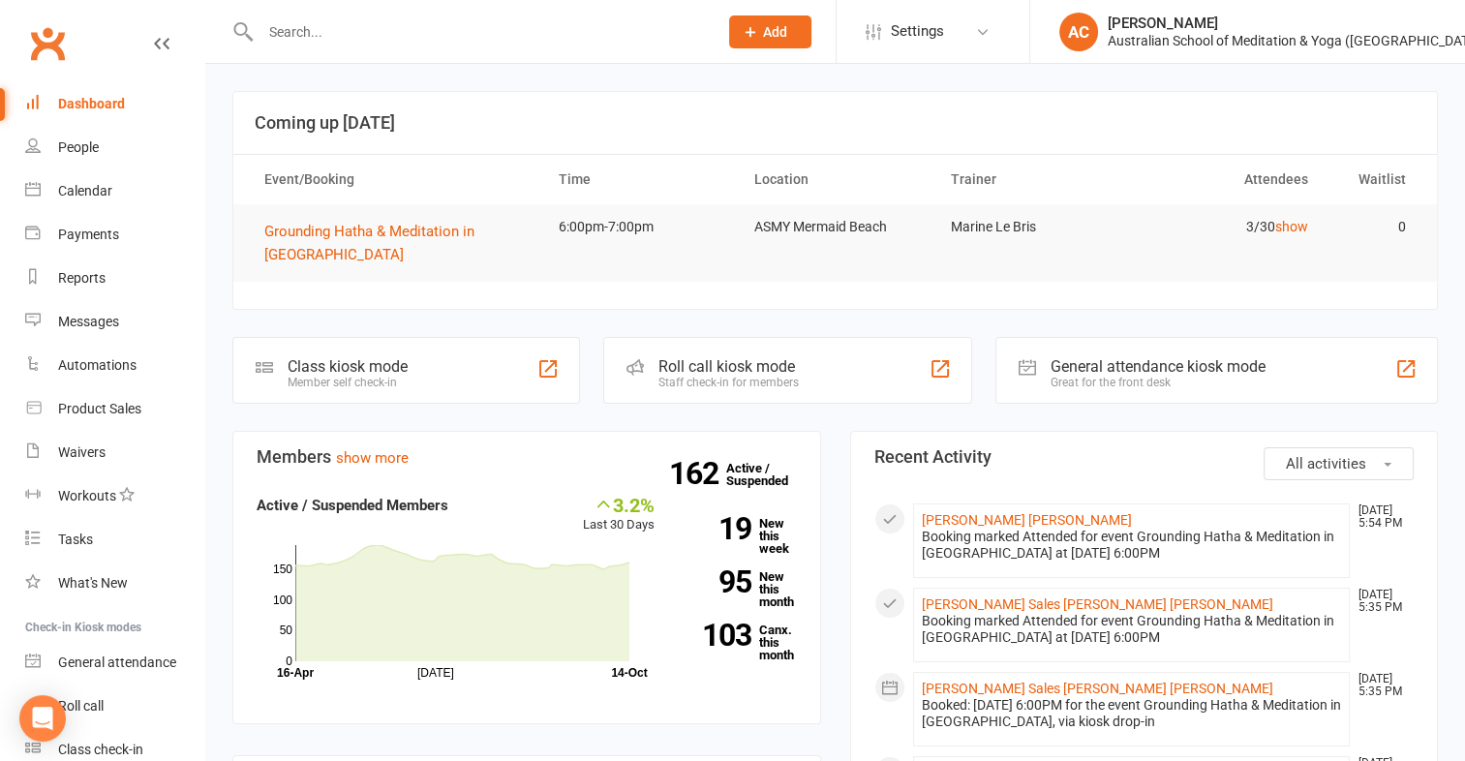
click at [75, 104] on div "Dashboard" at bounding box center [91, 103] width 67 height 15
